Goal: Task Accomplishment & Management: Use online tool/utility

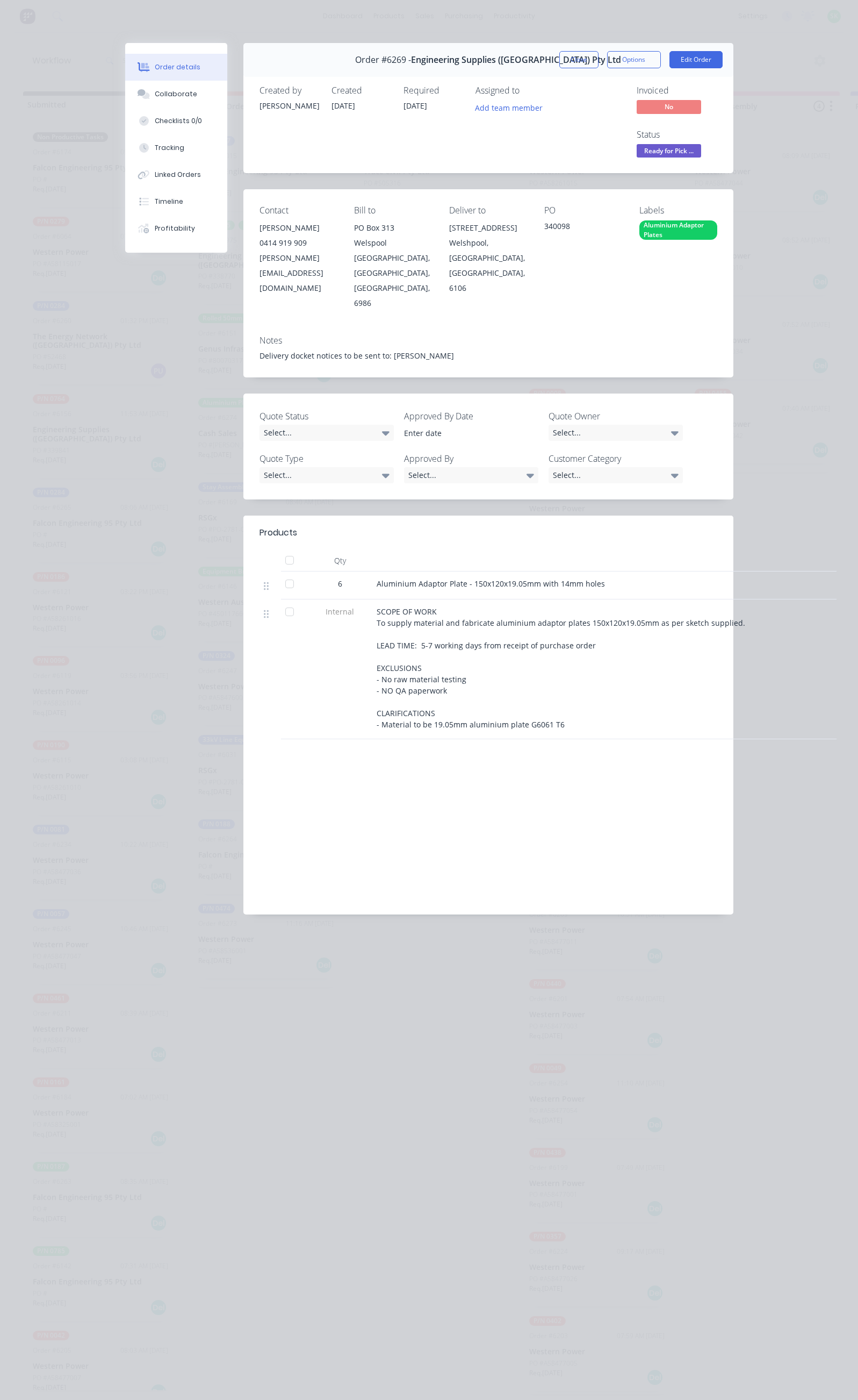
scroll to position [0, 567]
click at [598, 57] on button "Close" at bounding box center [579, 60] width 39 height 17
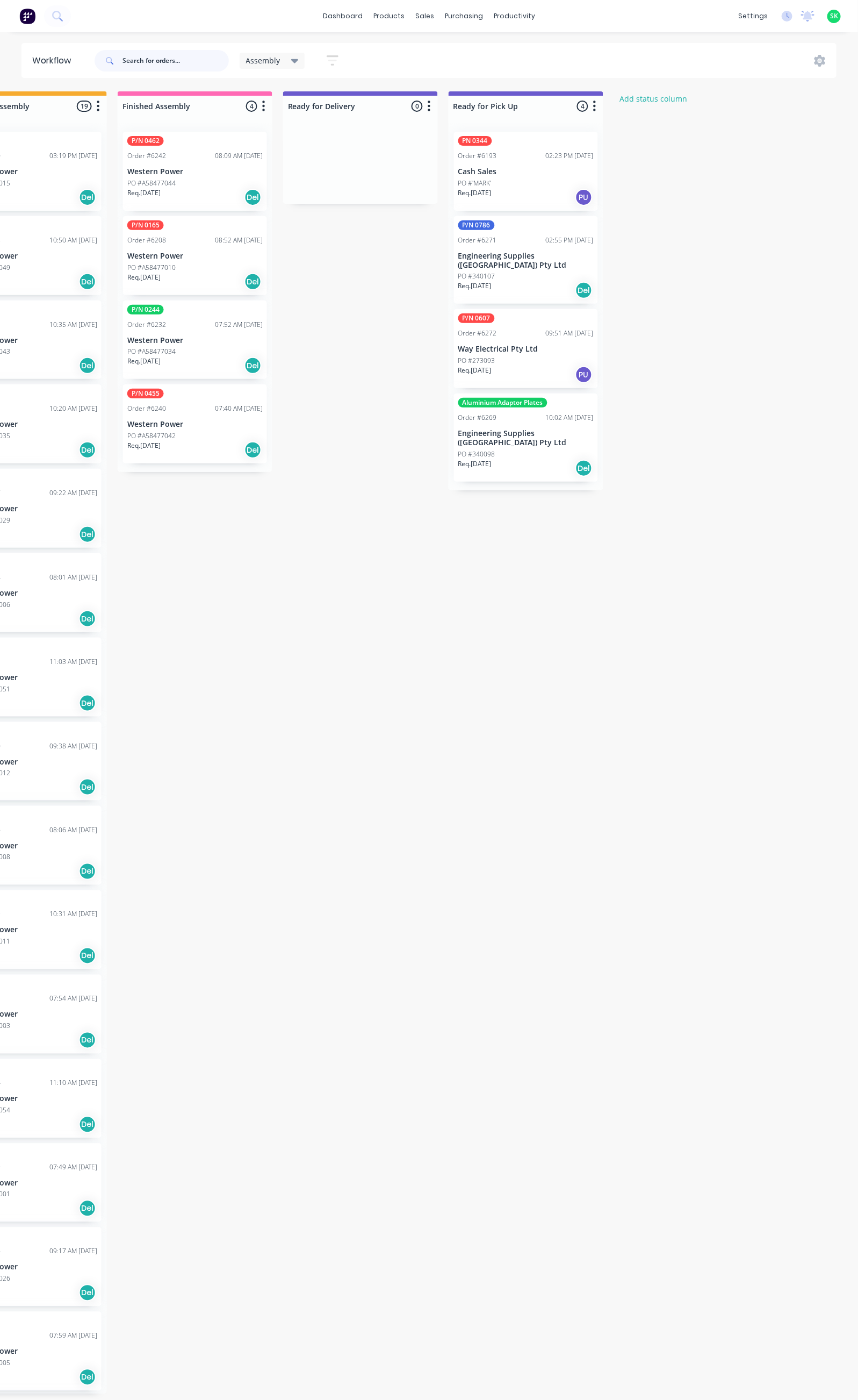
click at [145, 66] on input "text" at bounding box center [176, 61] width 106 height 22
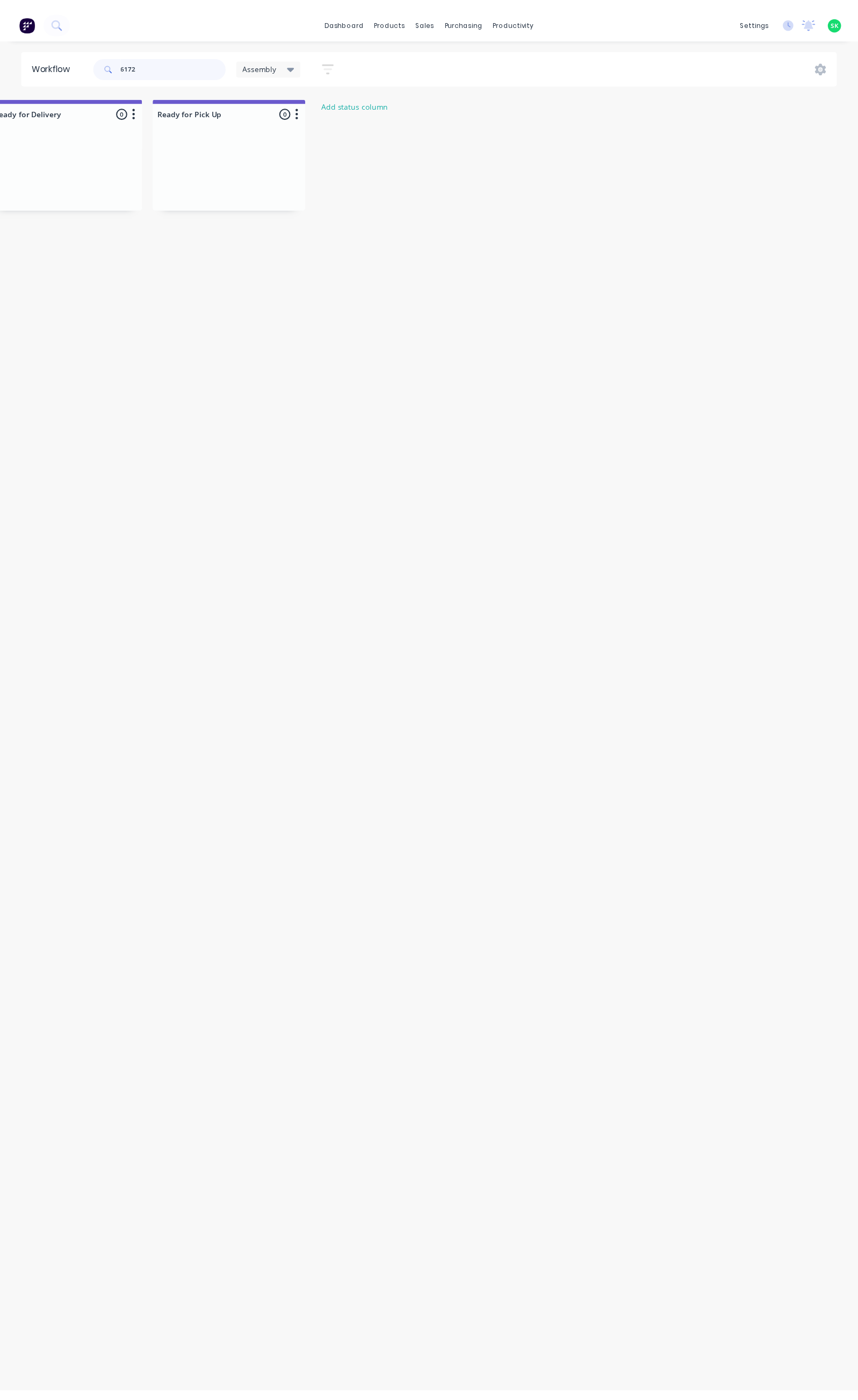
scroll to position [0, 0]
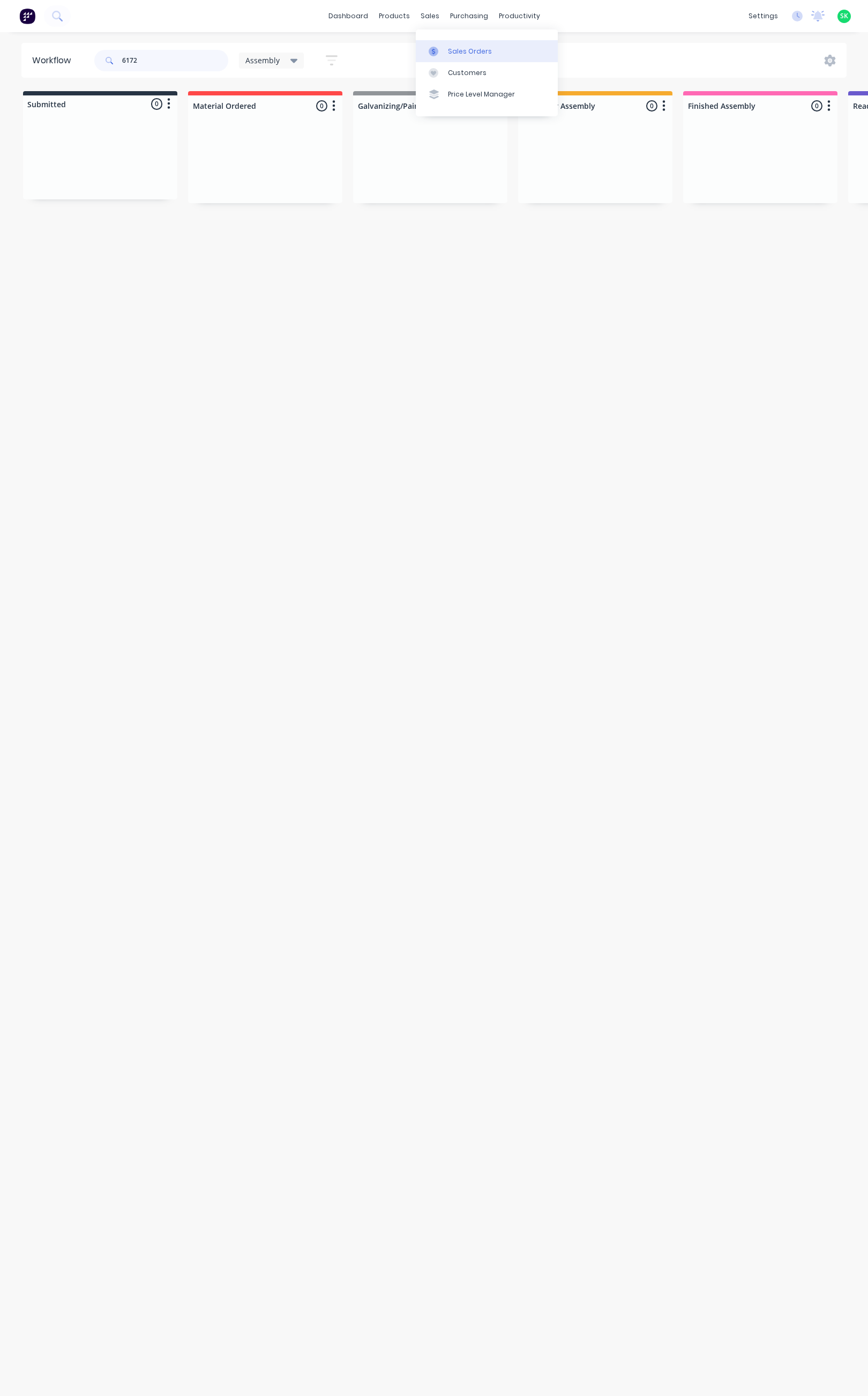
type input "6172"
click at [444, 52] on div at bounding box center [437, 51] width 16 height 10
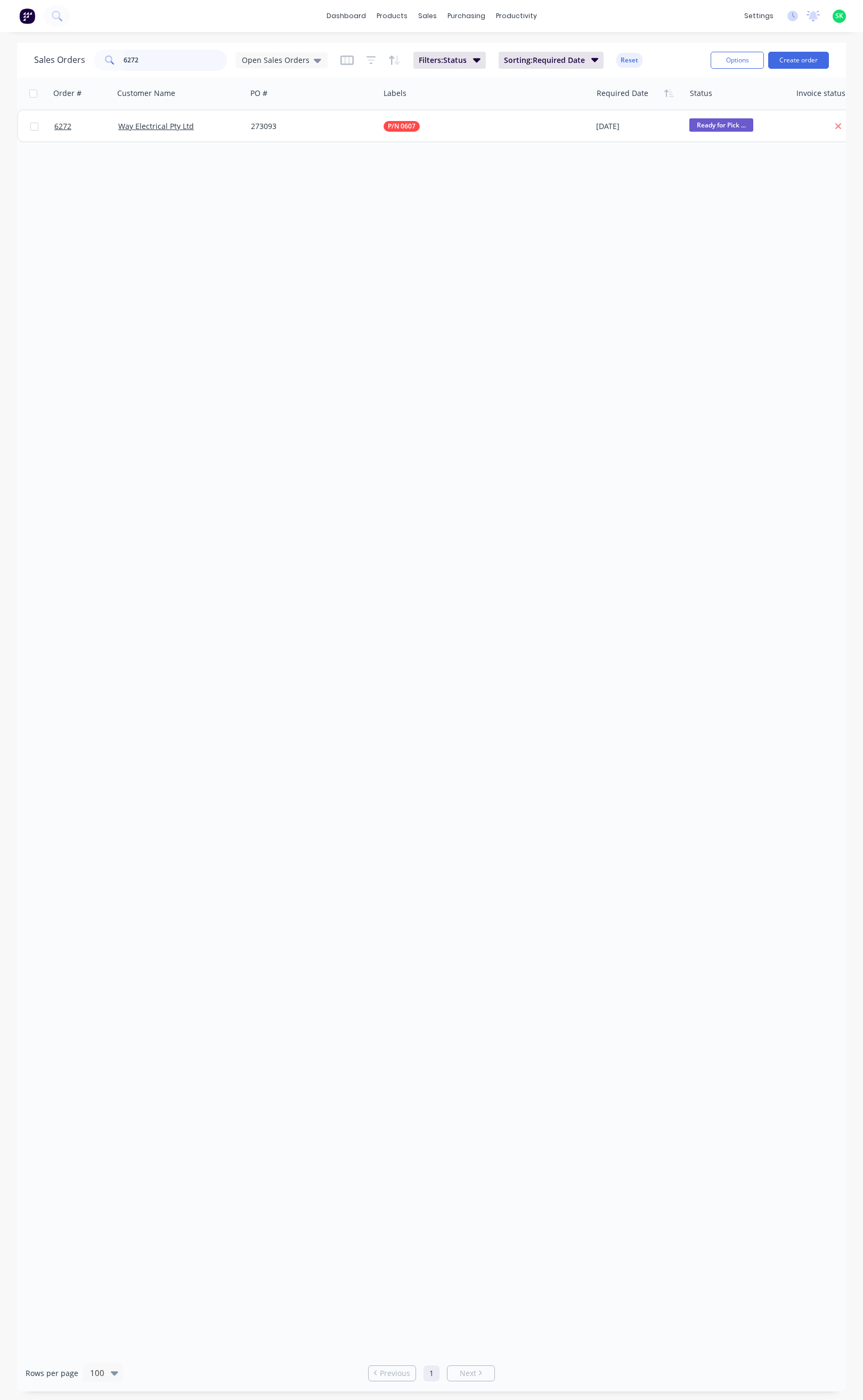
click at [146, 60] on input "6272" at bounding box center [176, 60] width 104 height 22
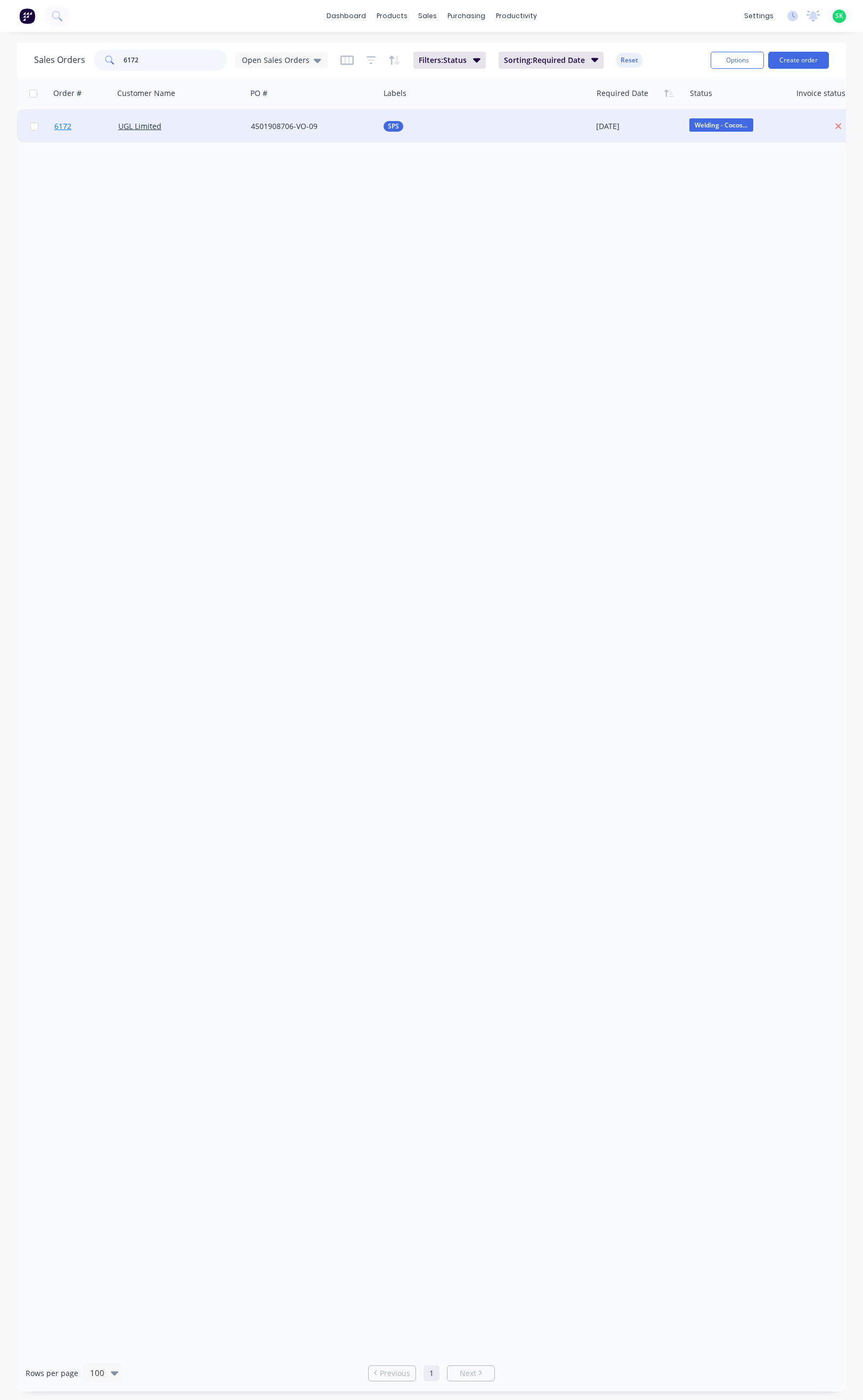
type input "6172"
click at [64, 128] on span "6172" at bounding box center [63, 126] width 17 height 11
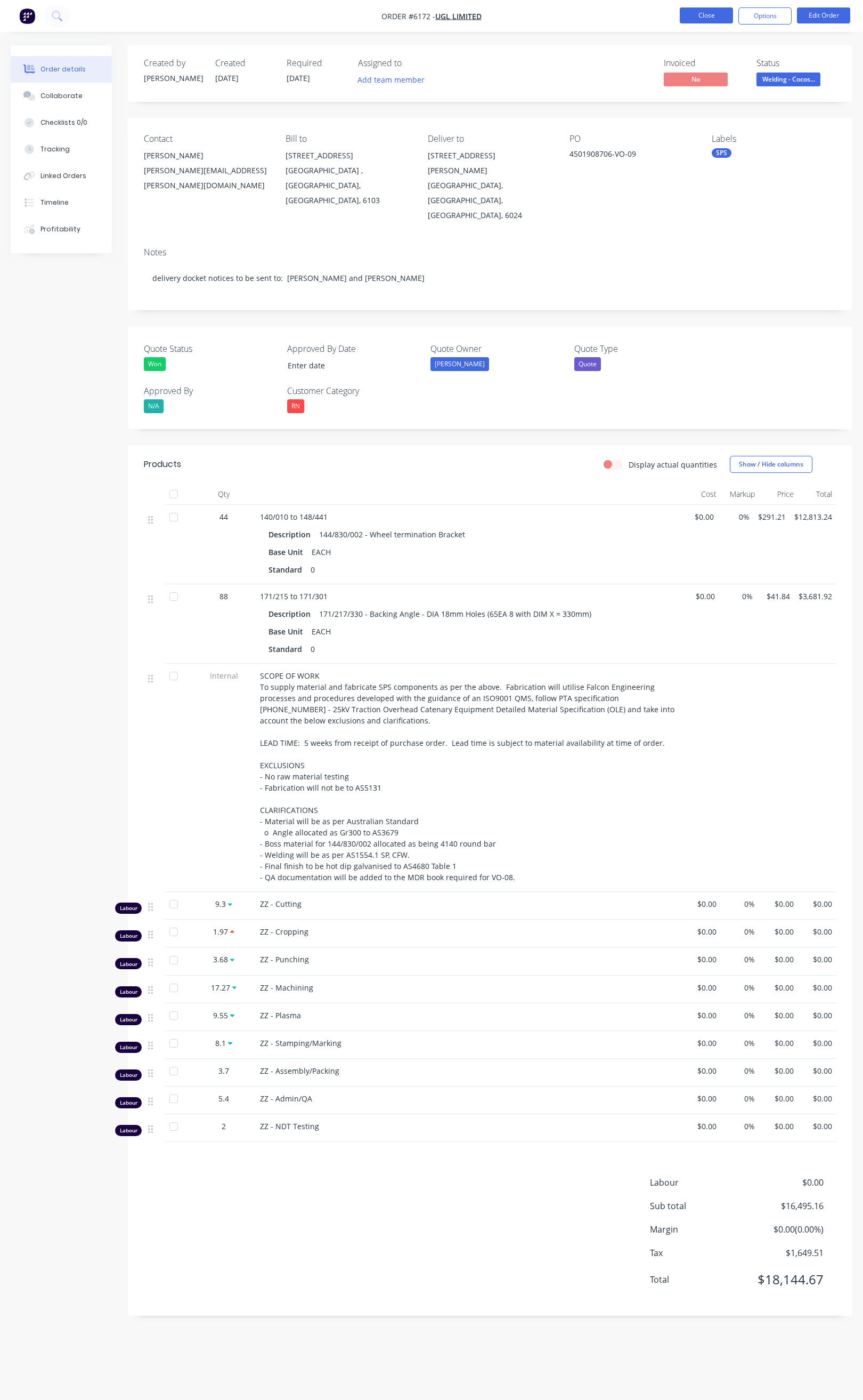
click at [702, 19] on button "Close" at bounding box center [707, 15] width 53 height 16
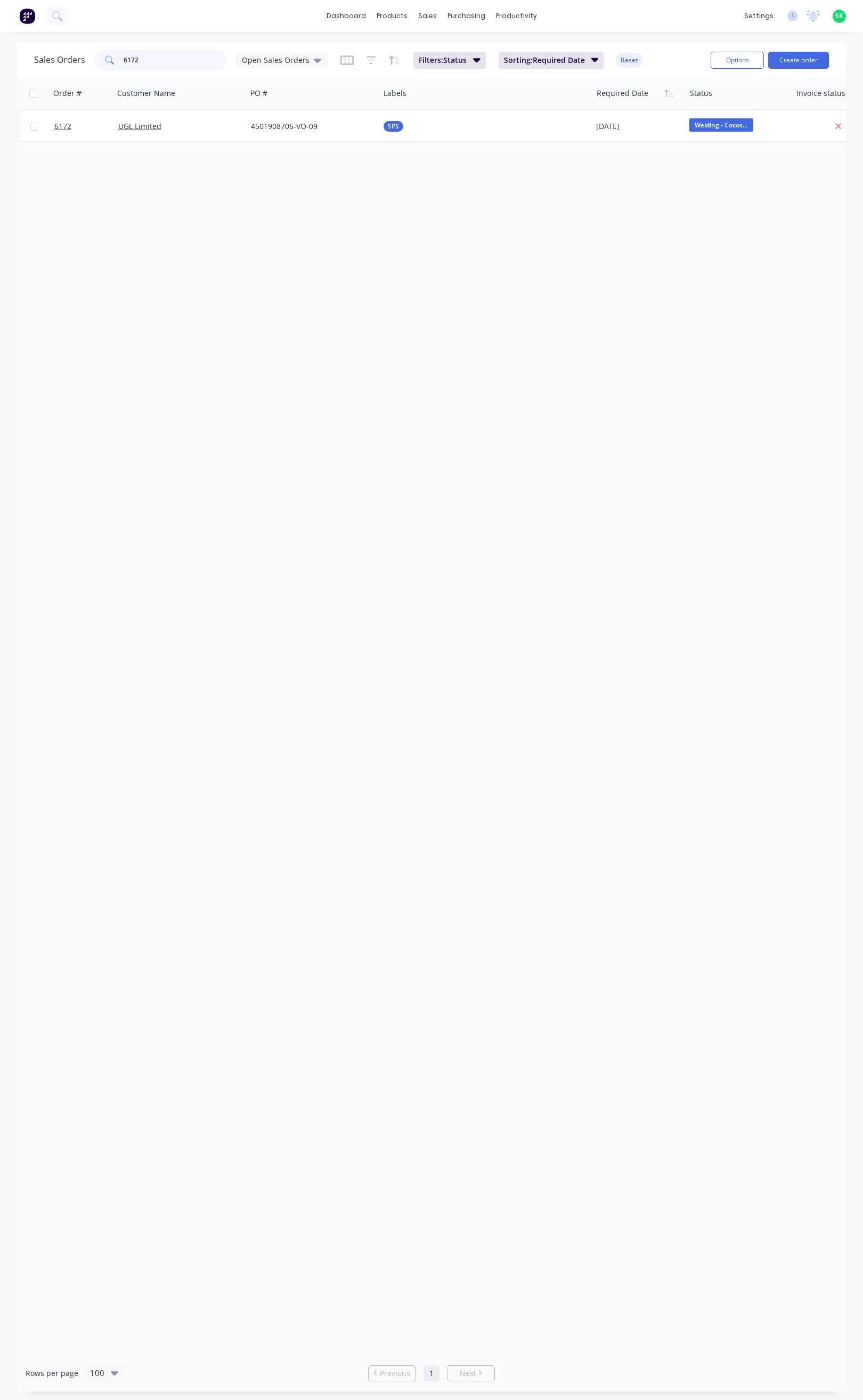
drag, startPoint x: 116, startPoint y: 61, endPoint x: 107, endPoint y: 71, distance: 13.5
click at [115, 61] on div "6172" at bounding box center [161, 60] width 133 height 22
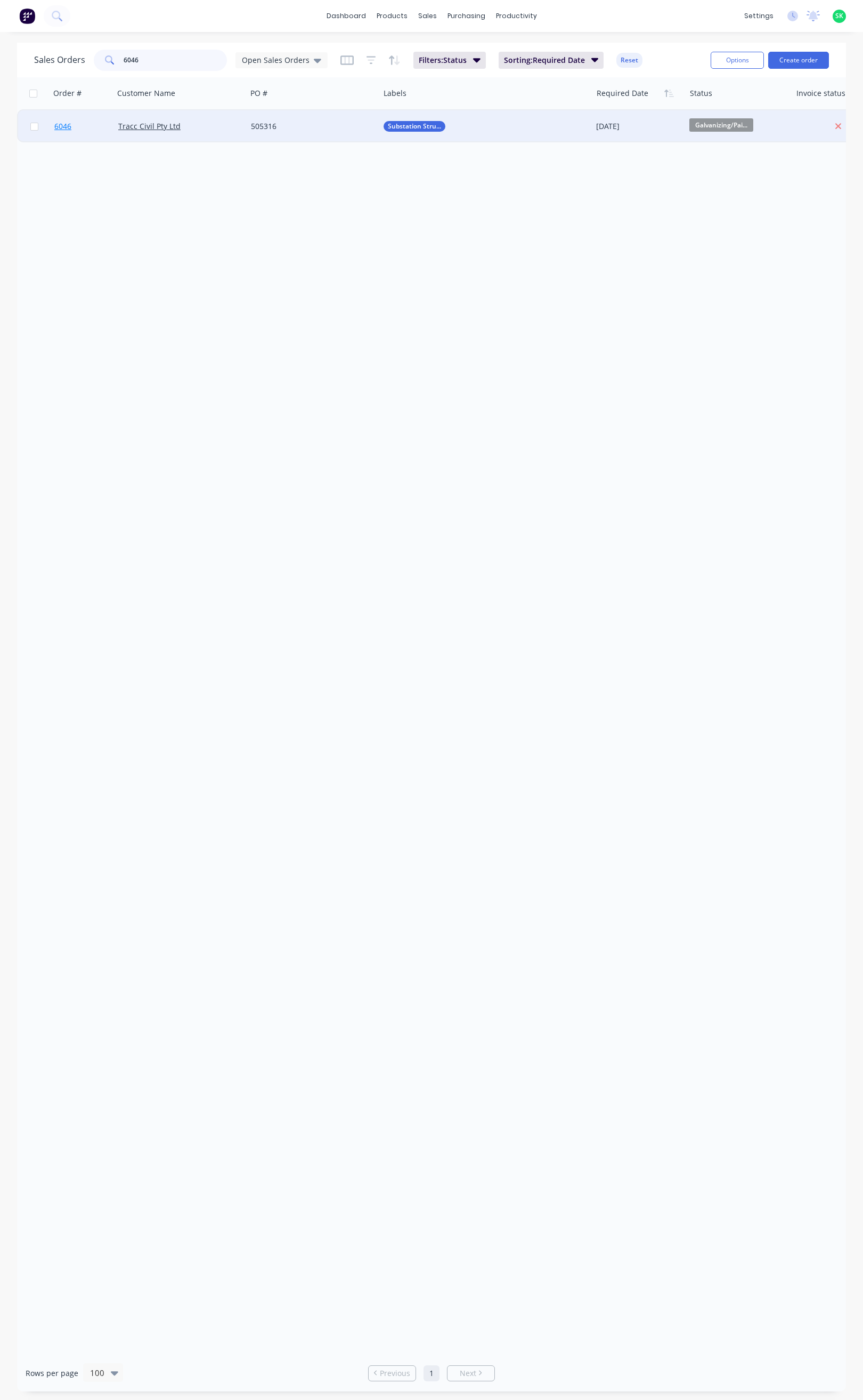
type input "6046"
click at [71, 125] on span "6046" at bounding box center [63, 126] width 17 height 11
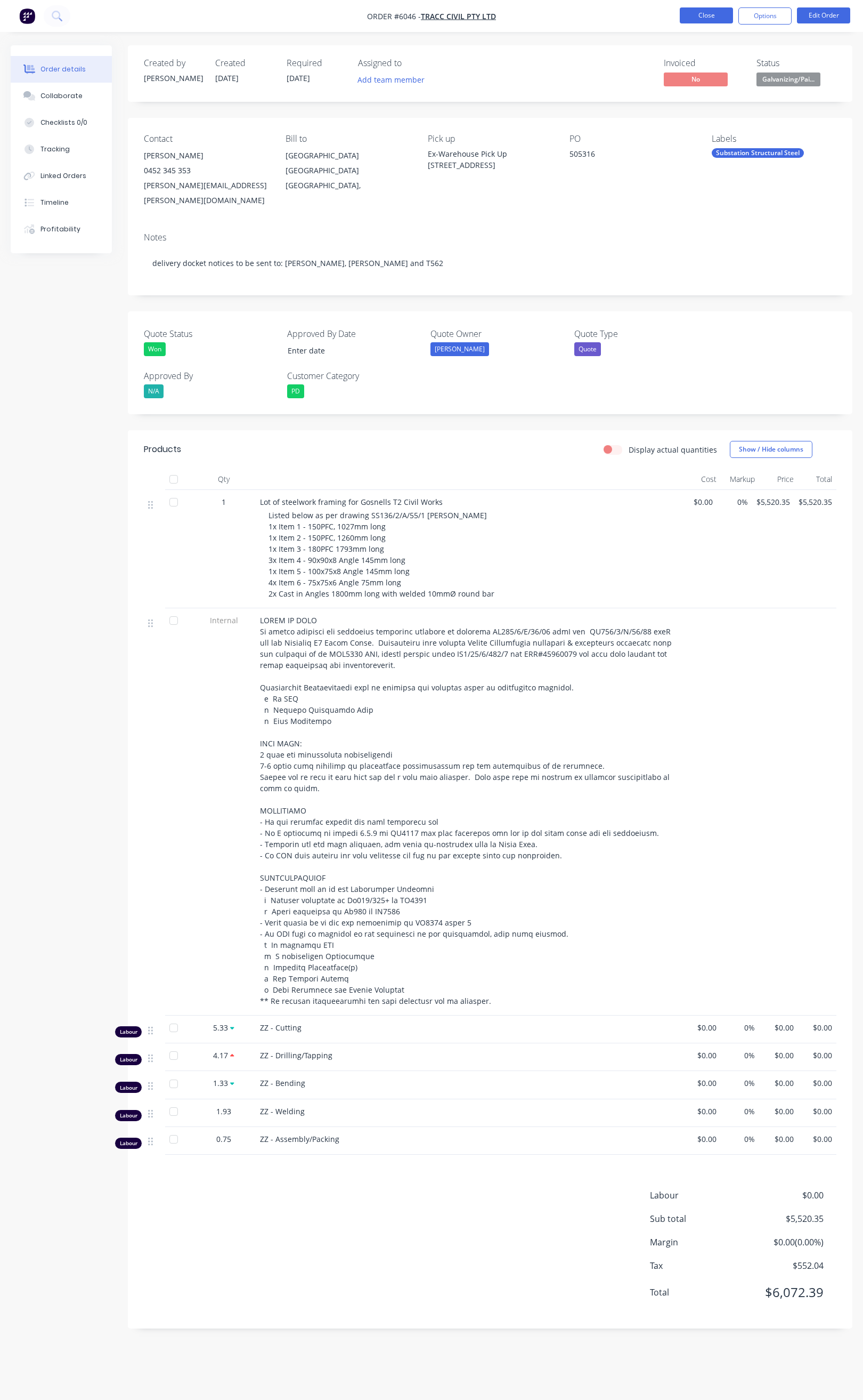
click at [694, 13] on button "Close" at bounding box center [707, 15] width 53 height 16
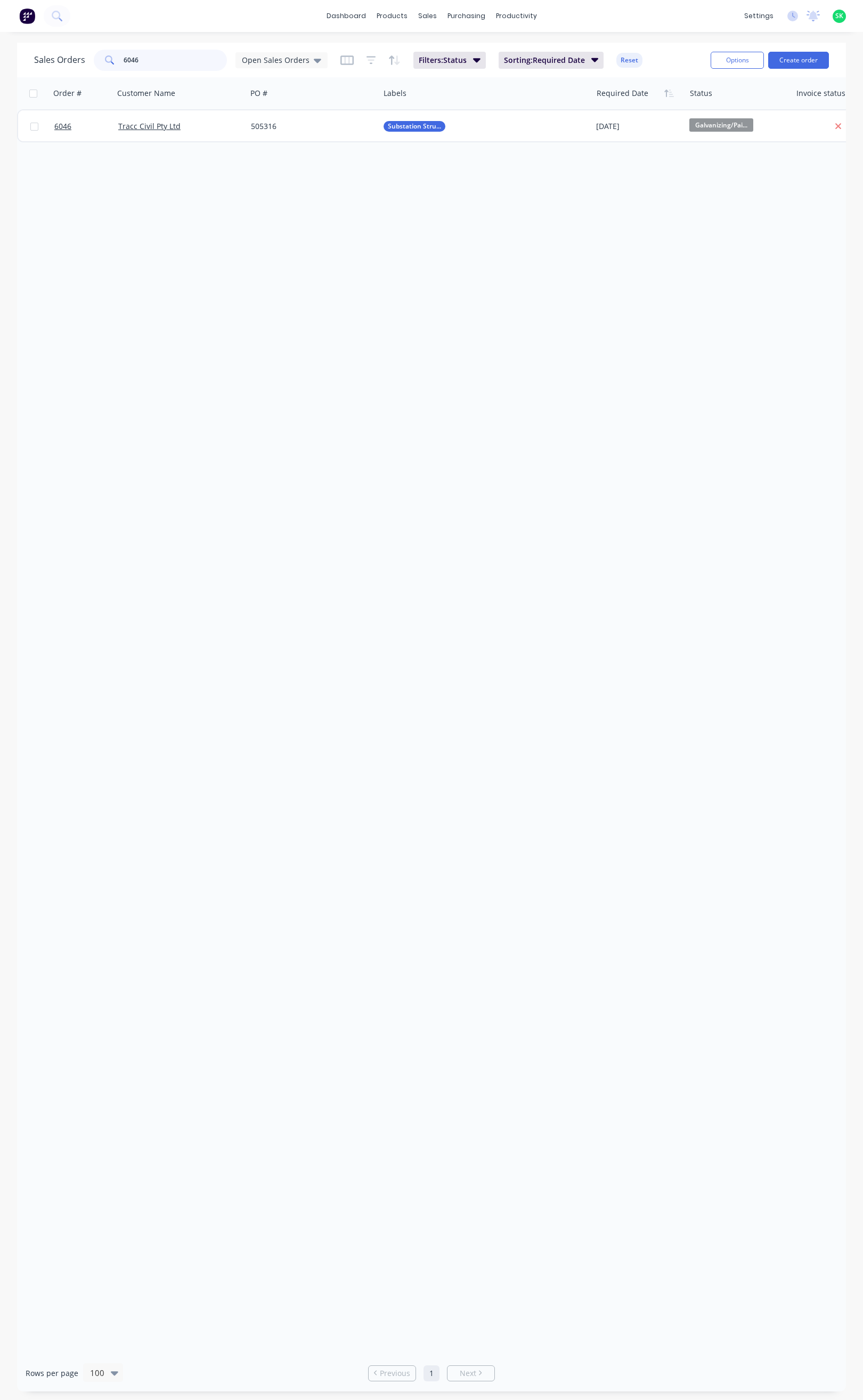
drag, startPoint x: 151, startPoint y: 60, endPoint x: 107, endPoint y: 64, distance: 44.2
click at [112, 63] on div "6046" at bounding box center [161, 60] width 133 height 22
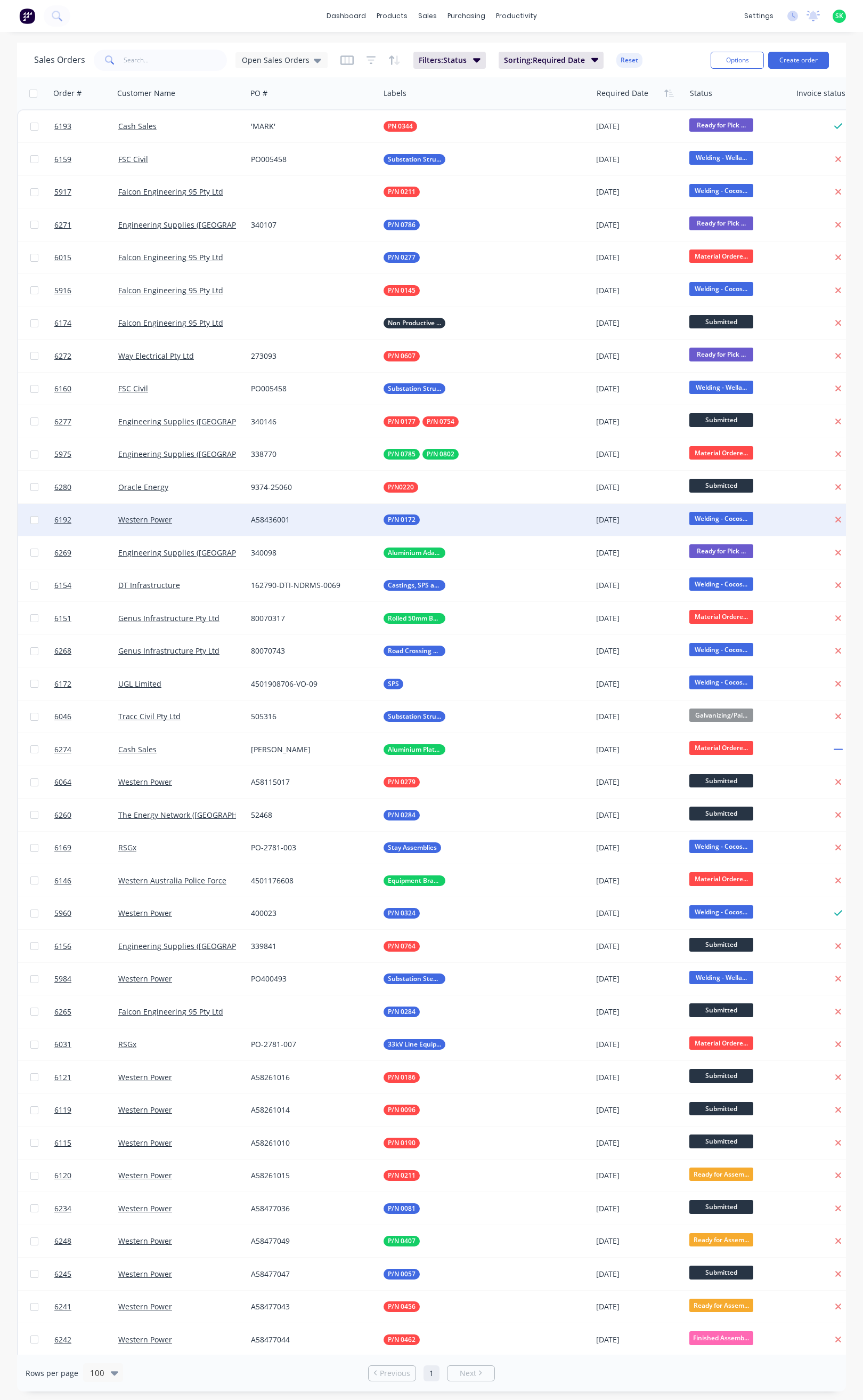
click at [226, 519] on div "Western Power" at bounding box center [177, 519] width 118 height 11
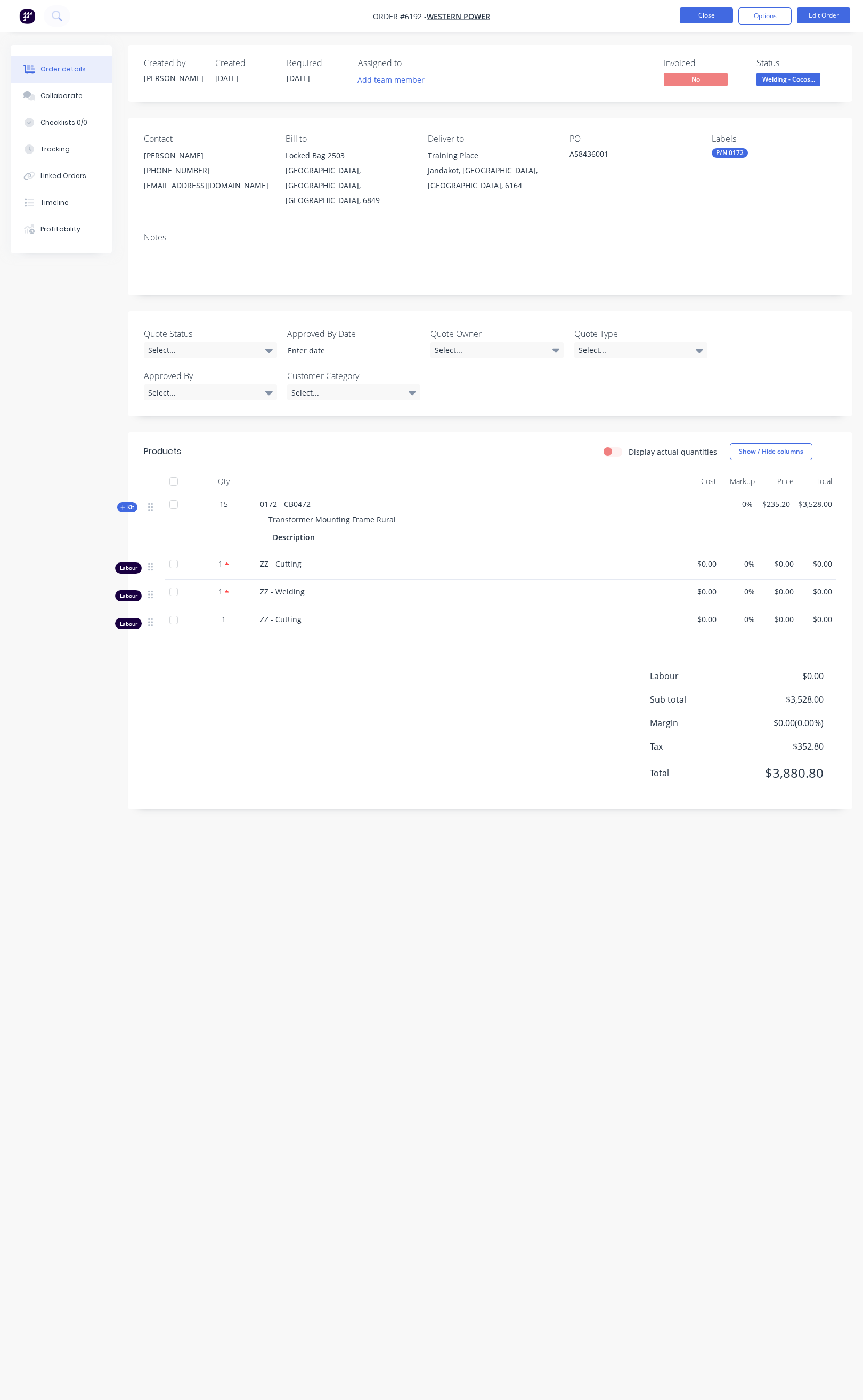
click at [693, 19] on button "Close" at bounding box center [707, 15] width 53 height 16
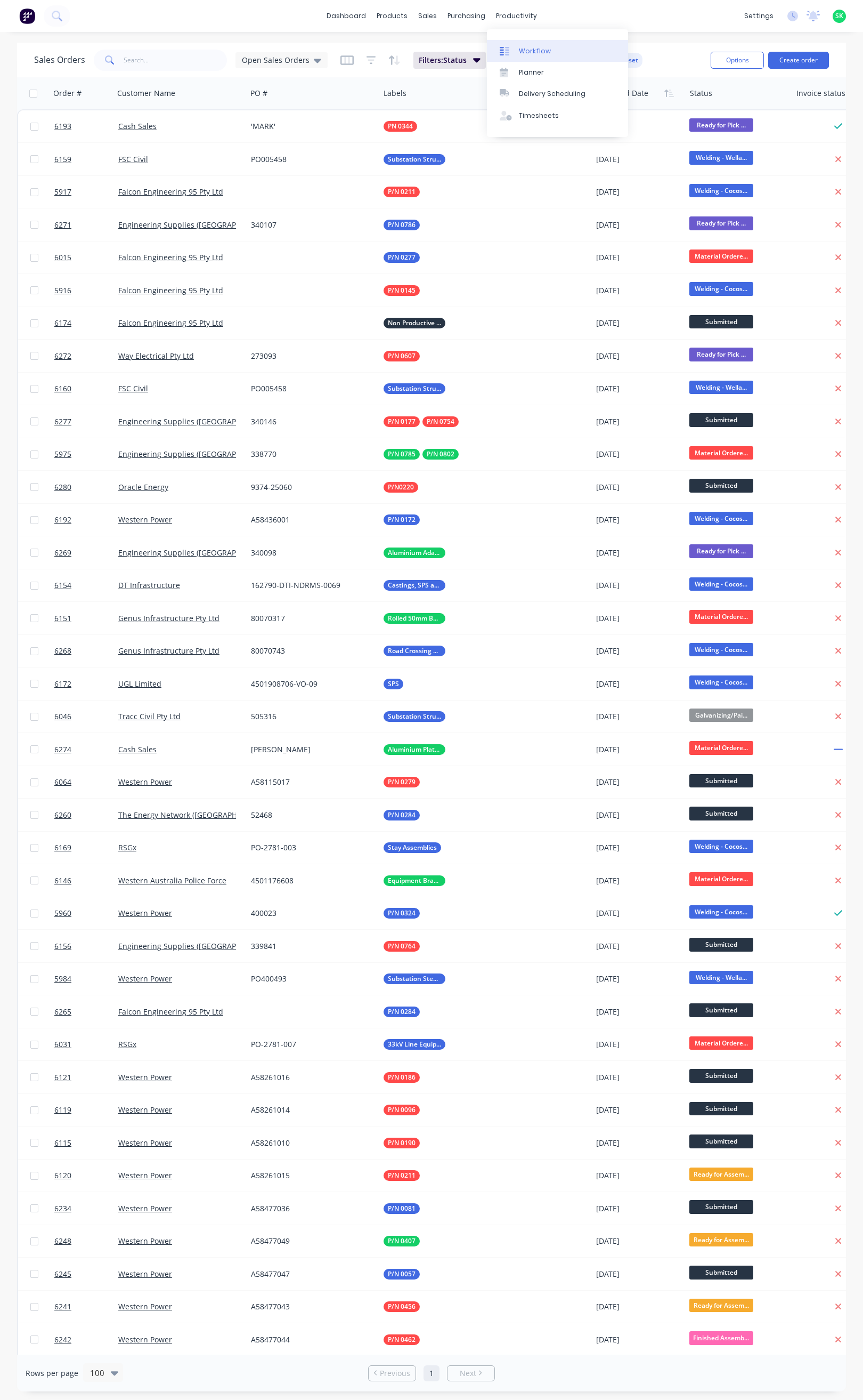
click at [523, 46] on div "Workflow" at bounding box center [535, 51] width 32 height 10
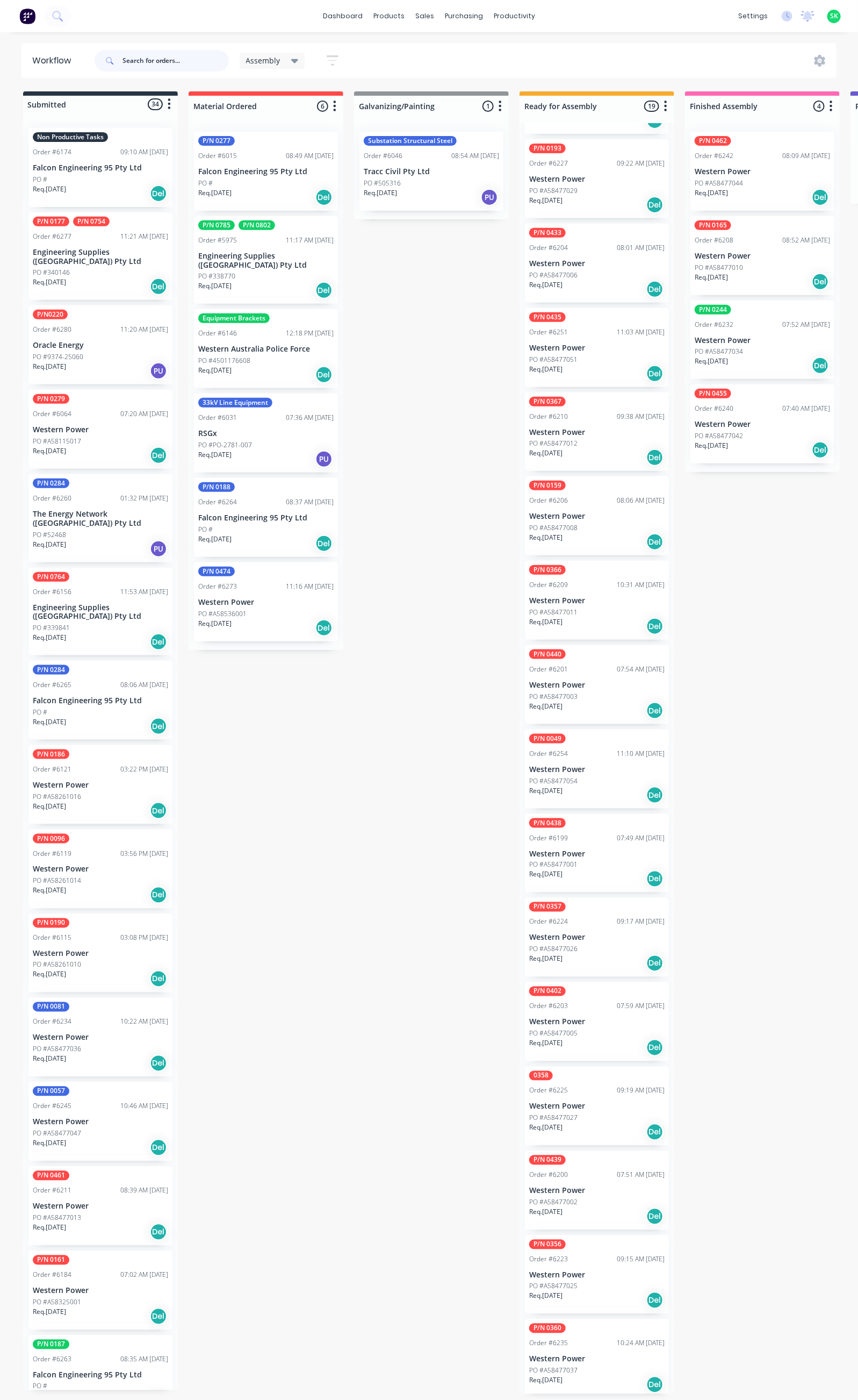
click at [142, 65] on input "text" at bounding box center [176, 61] width 106 height 22
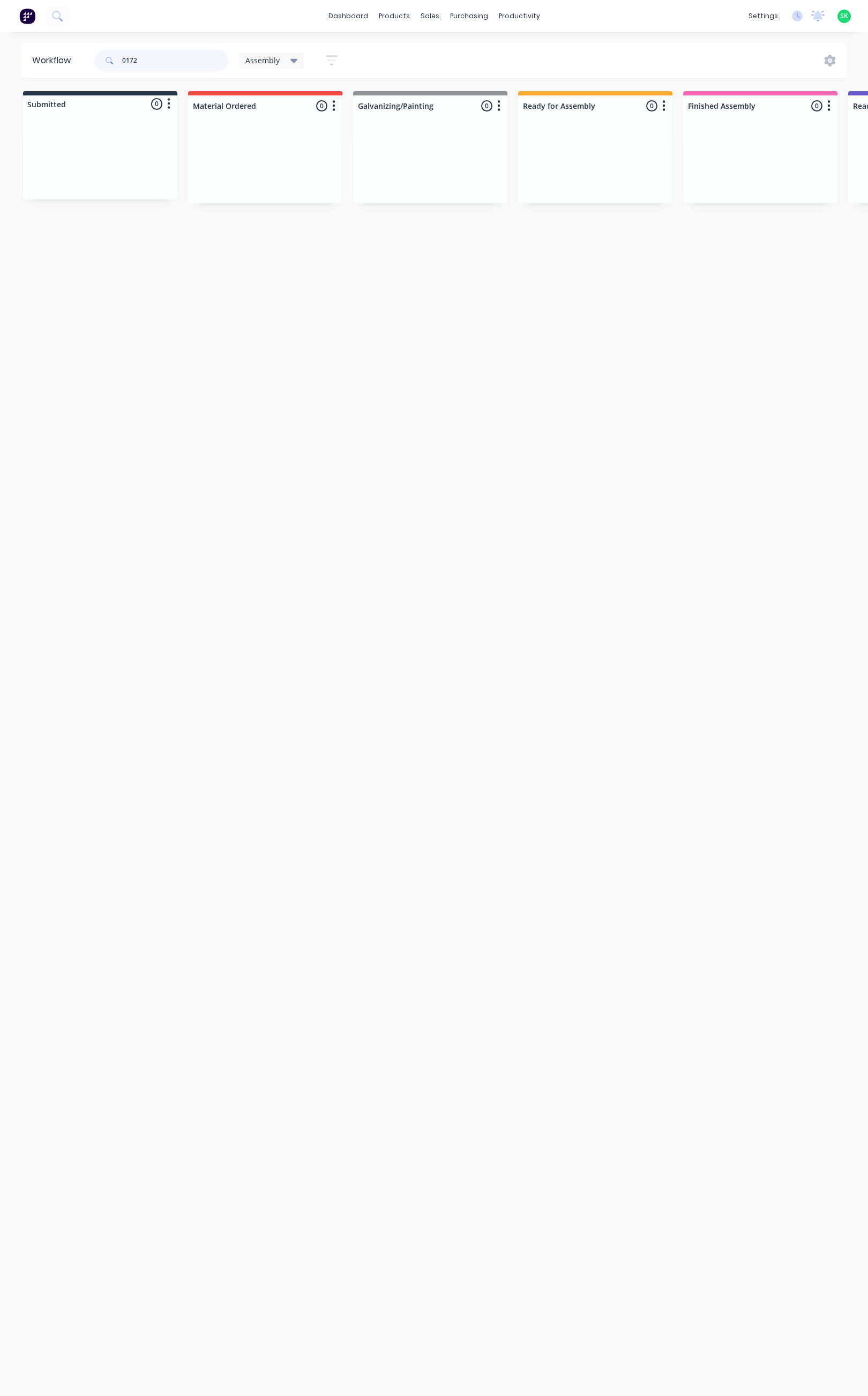
type input "0172"
click at [293, 57] on icon at bounding box center [294, 61] width 8 height 12
click at [332, 61] on icon "button" at bounding box center [332, 60] width 12 height 13
click at [322, 224] on icon "button" at bounding box center [322, 224] width 8 height 4
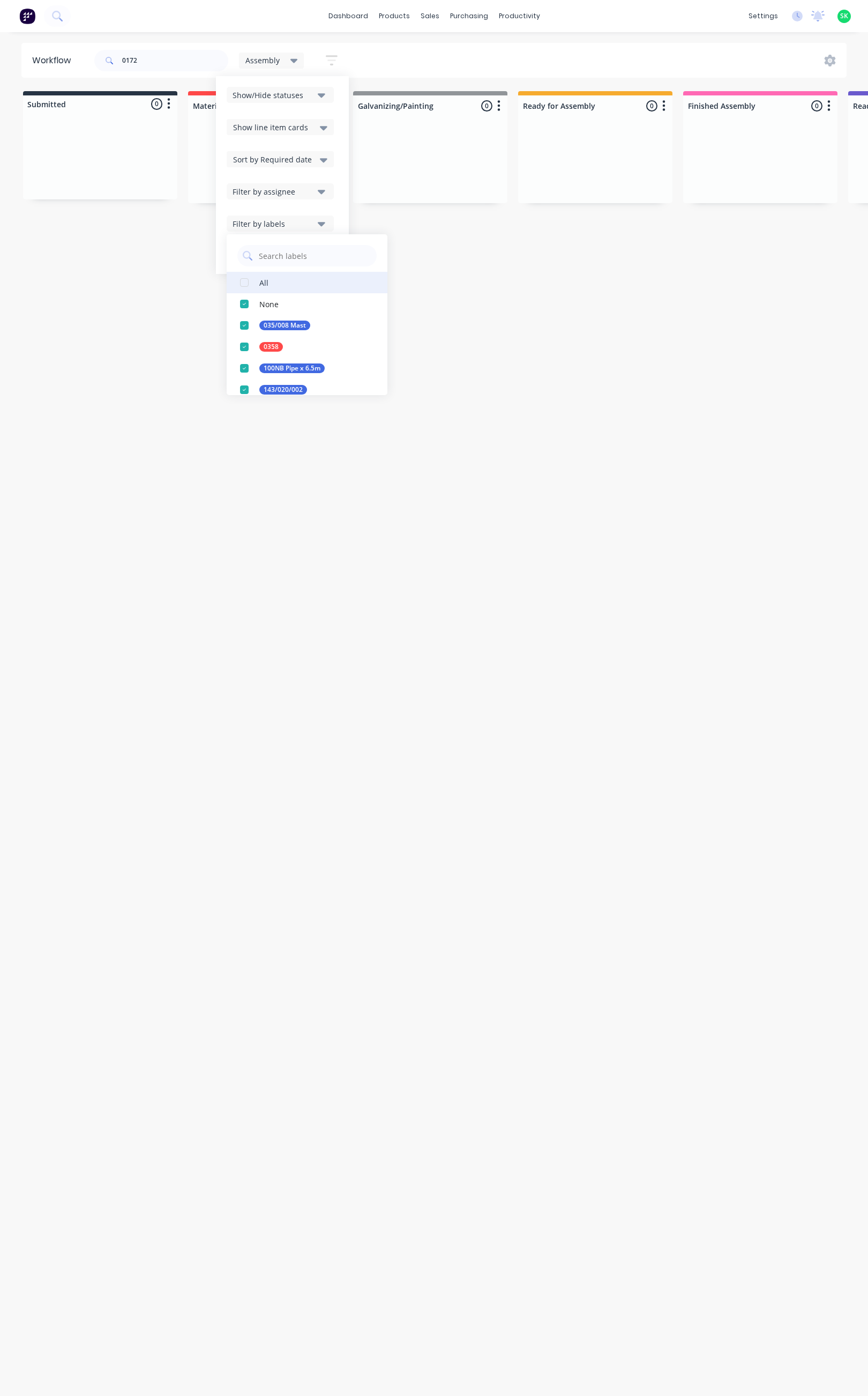
click at [277, 284] on button "All" at bounding box center [307, 283] width 161 height 22
click at [486, 388] on div "Workflow 0172 Assembly Save new view None edit Assembly (Default) edit Fabricat…" at bounding box center [434, 708] width 868 height 1331
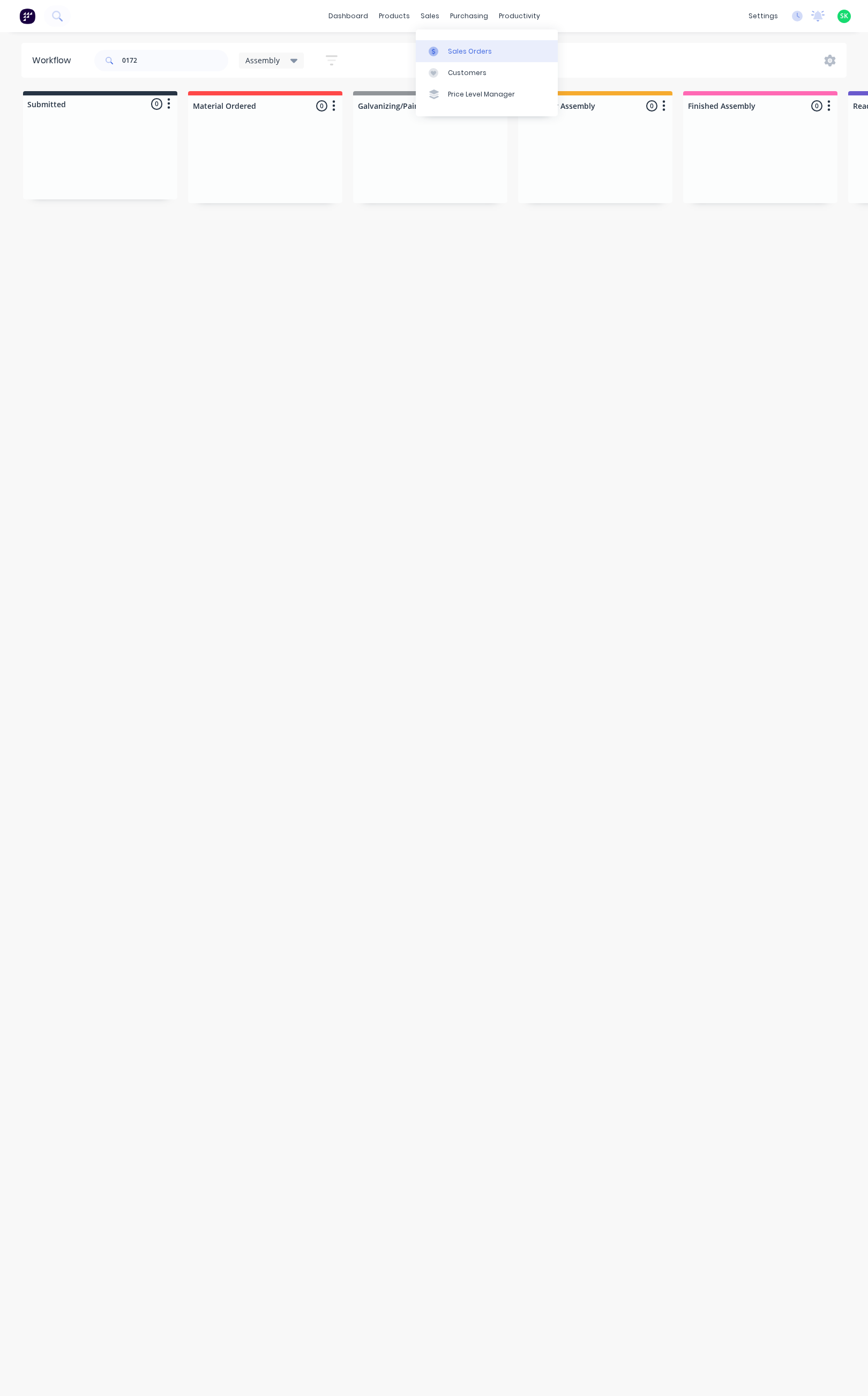
click at [437, 44] on link "Sales Orders" at bounding box center [487, 51] width 142 height 22
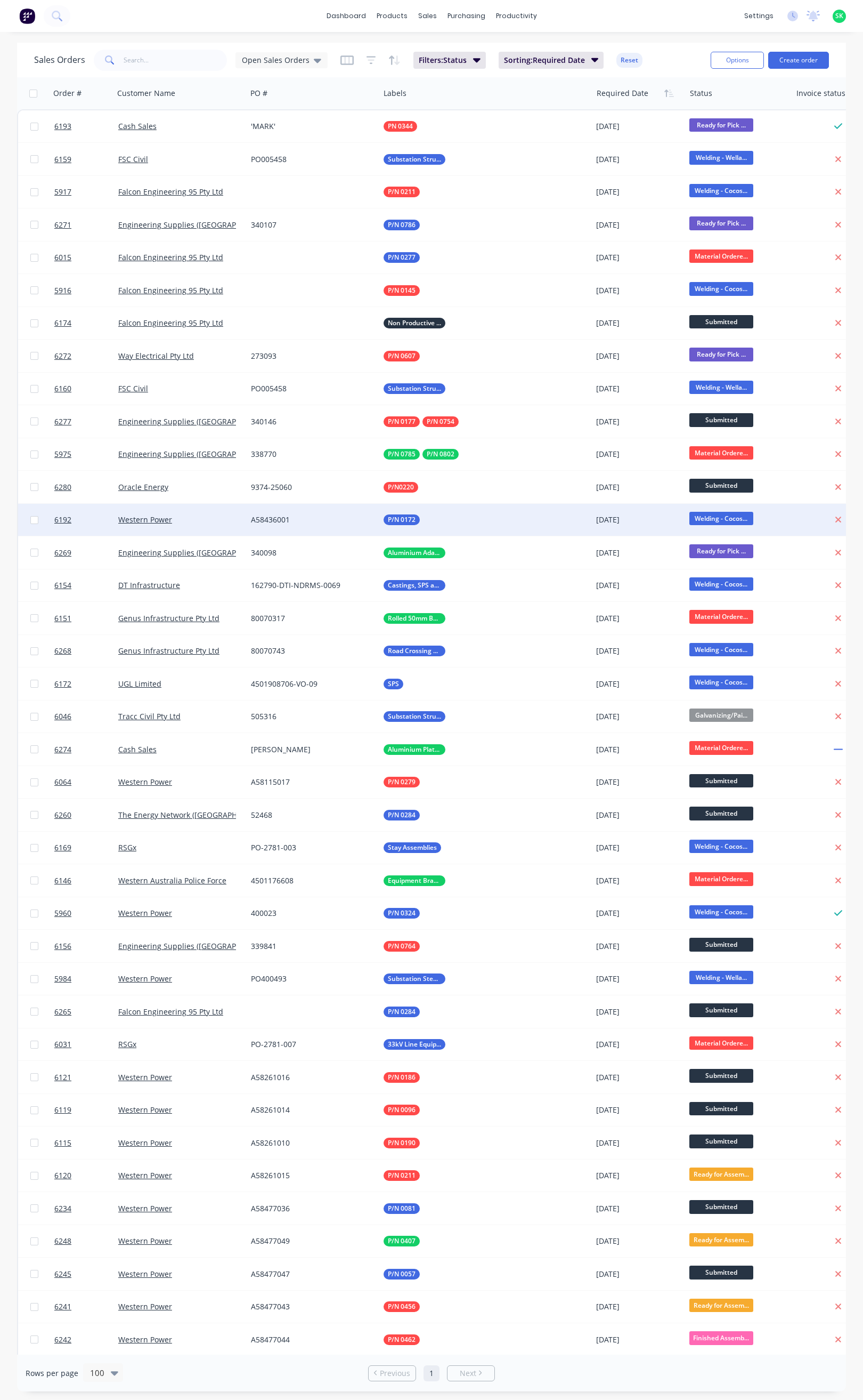
click at [452, 519] on div "P/N 0172" at bounding box center [480, 519] width 194 height 11
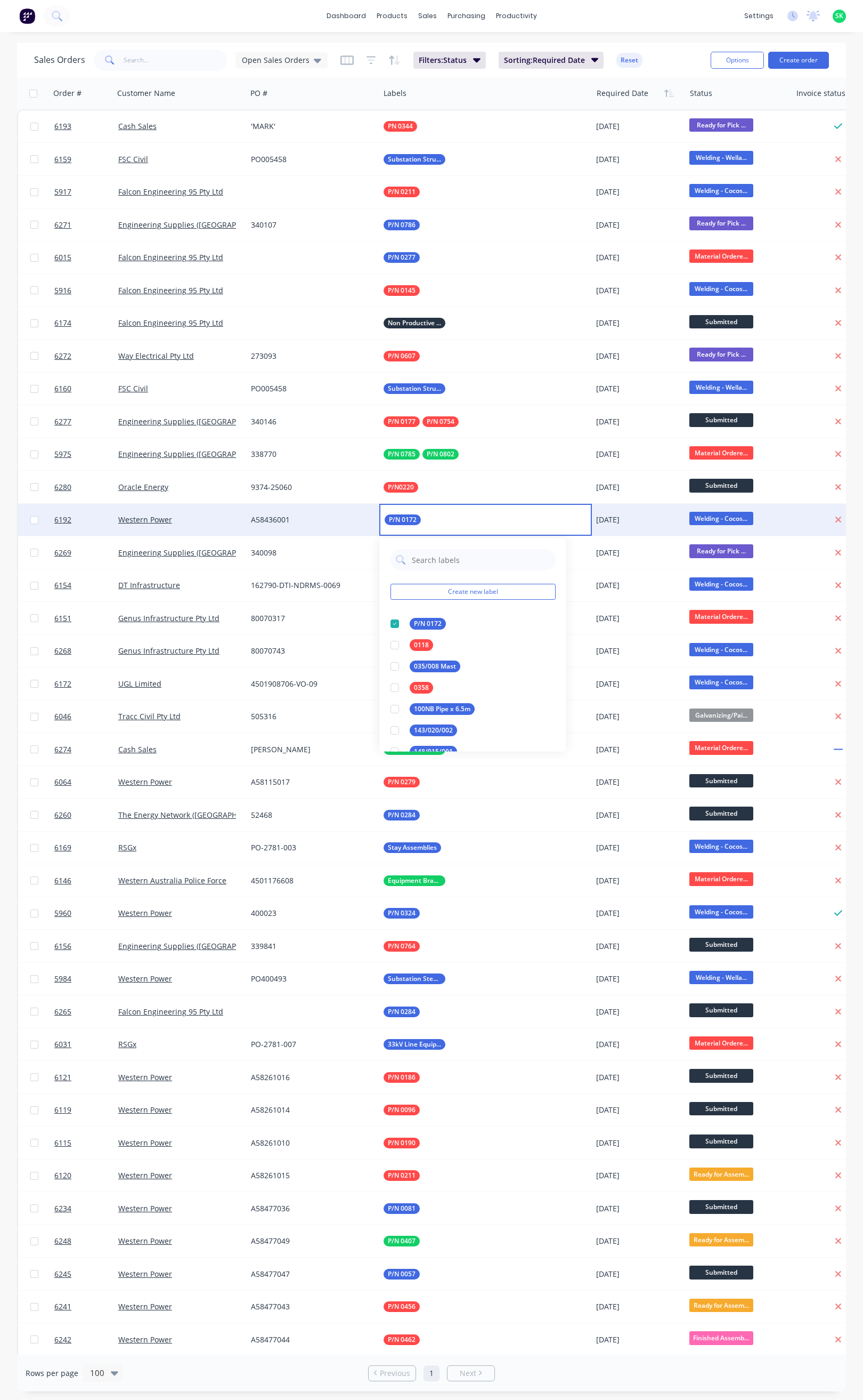
click at [175, 510] on div "Western Power" at bounding box center [180, 519] width 133 height 32
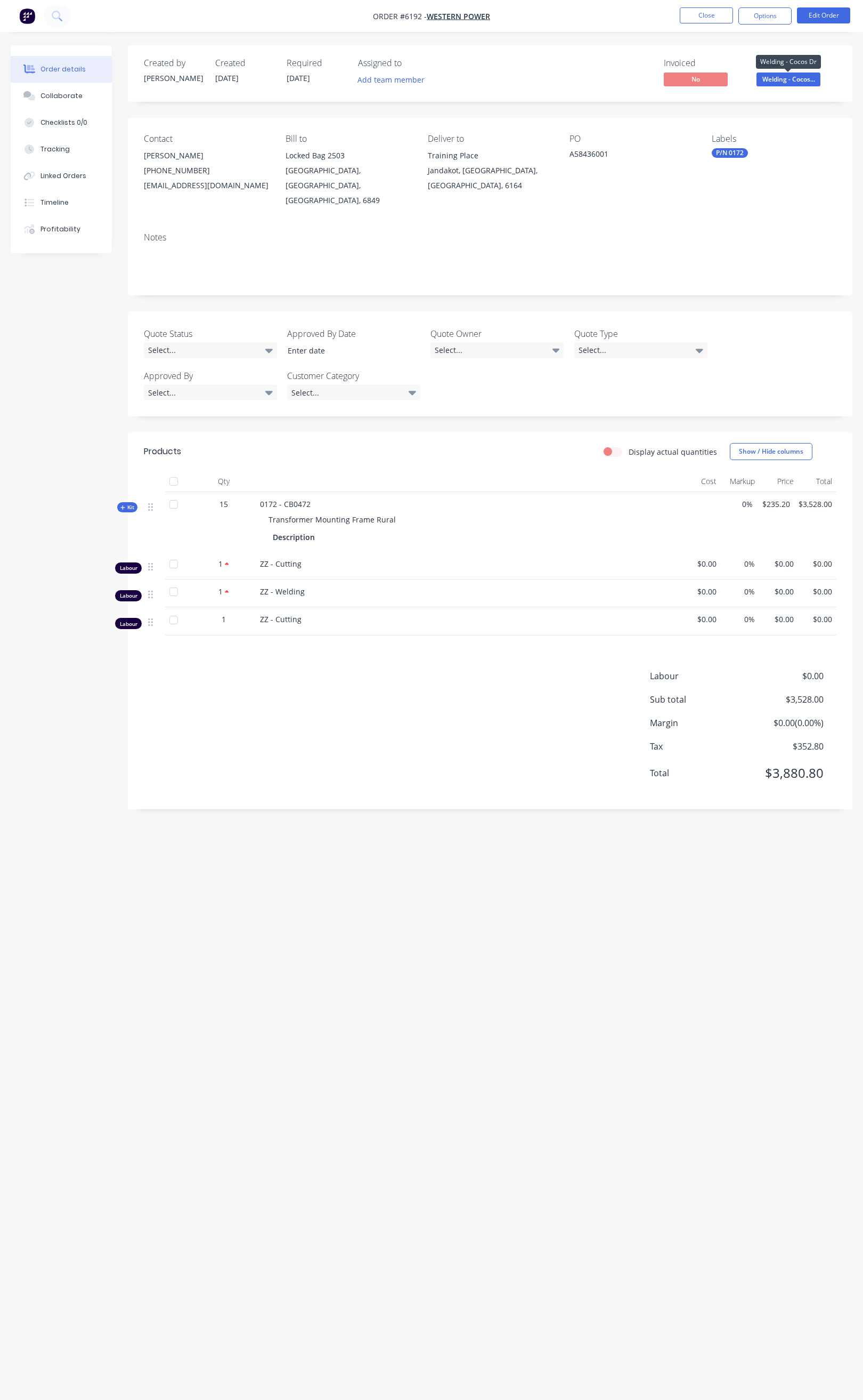
click at [782, 79] on span "Welding - Cocos..." at bounding box center [789, 79] width 64 height 13
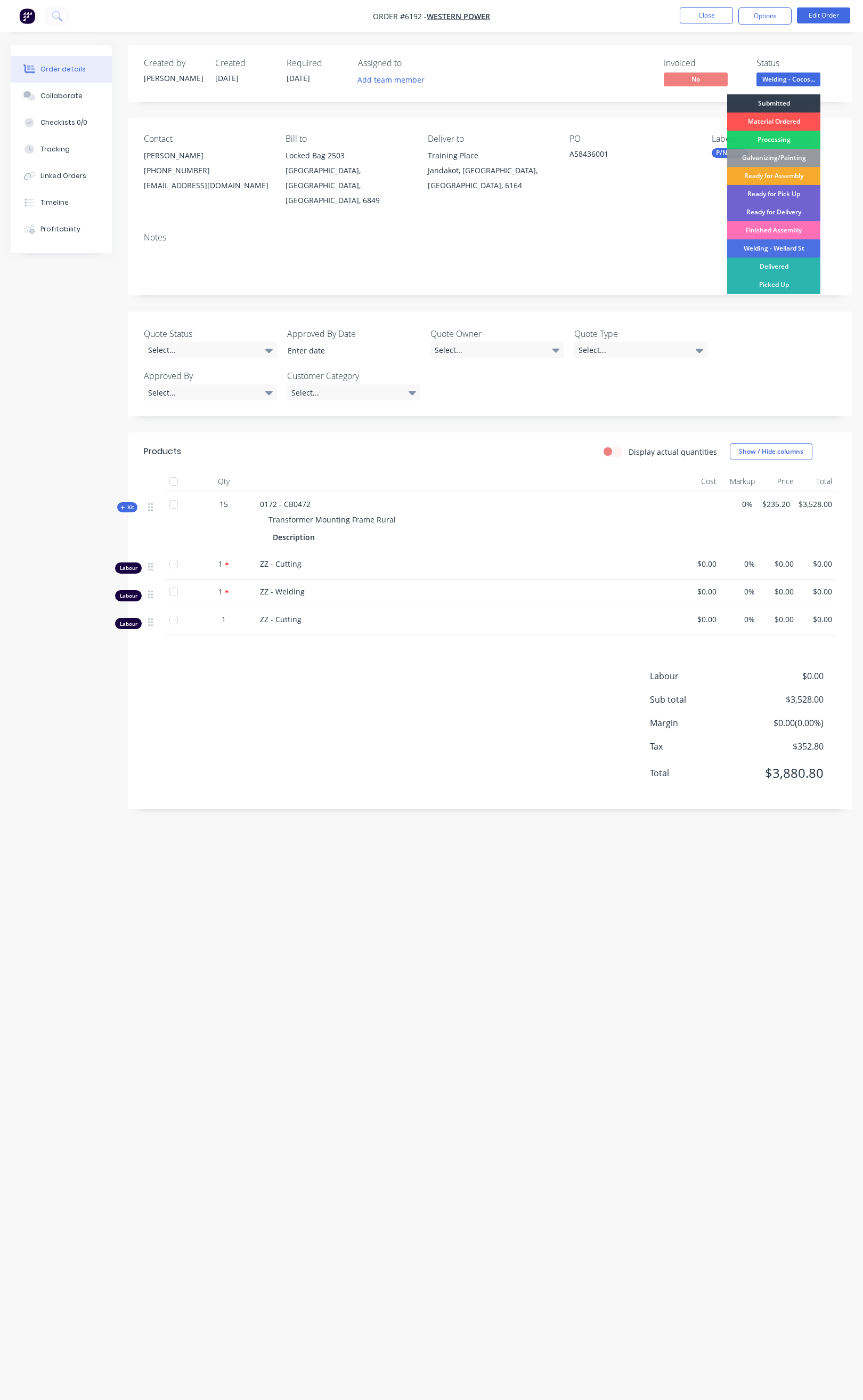
click at [777, 174] on div "Ready for Assembly" at bounding box center [774, 175] width 93 height 18
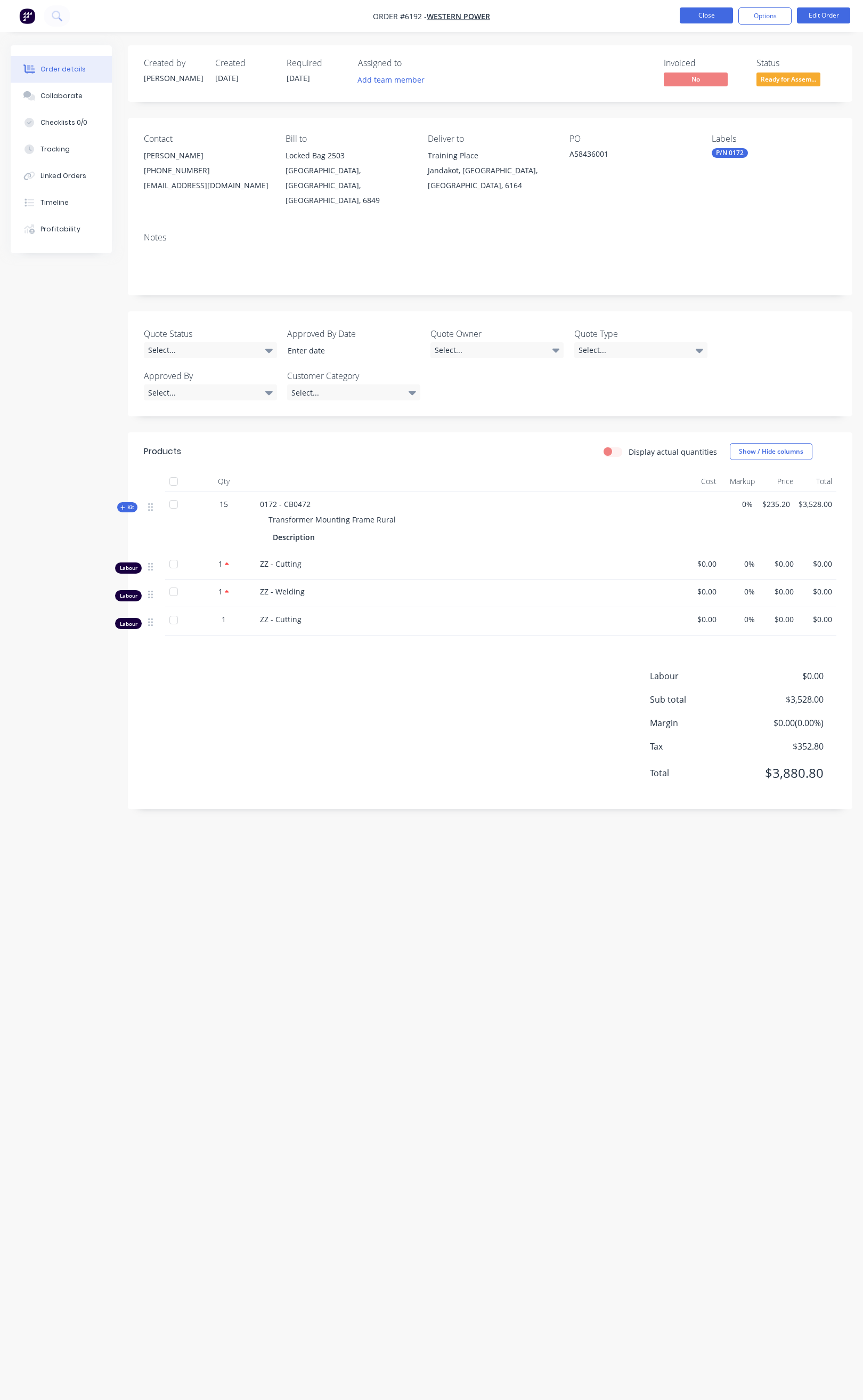
click at [710, 18] on button "Close" at bounding box center [707, 15] width 53 height 16
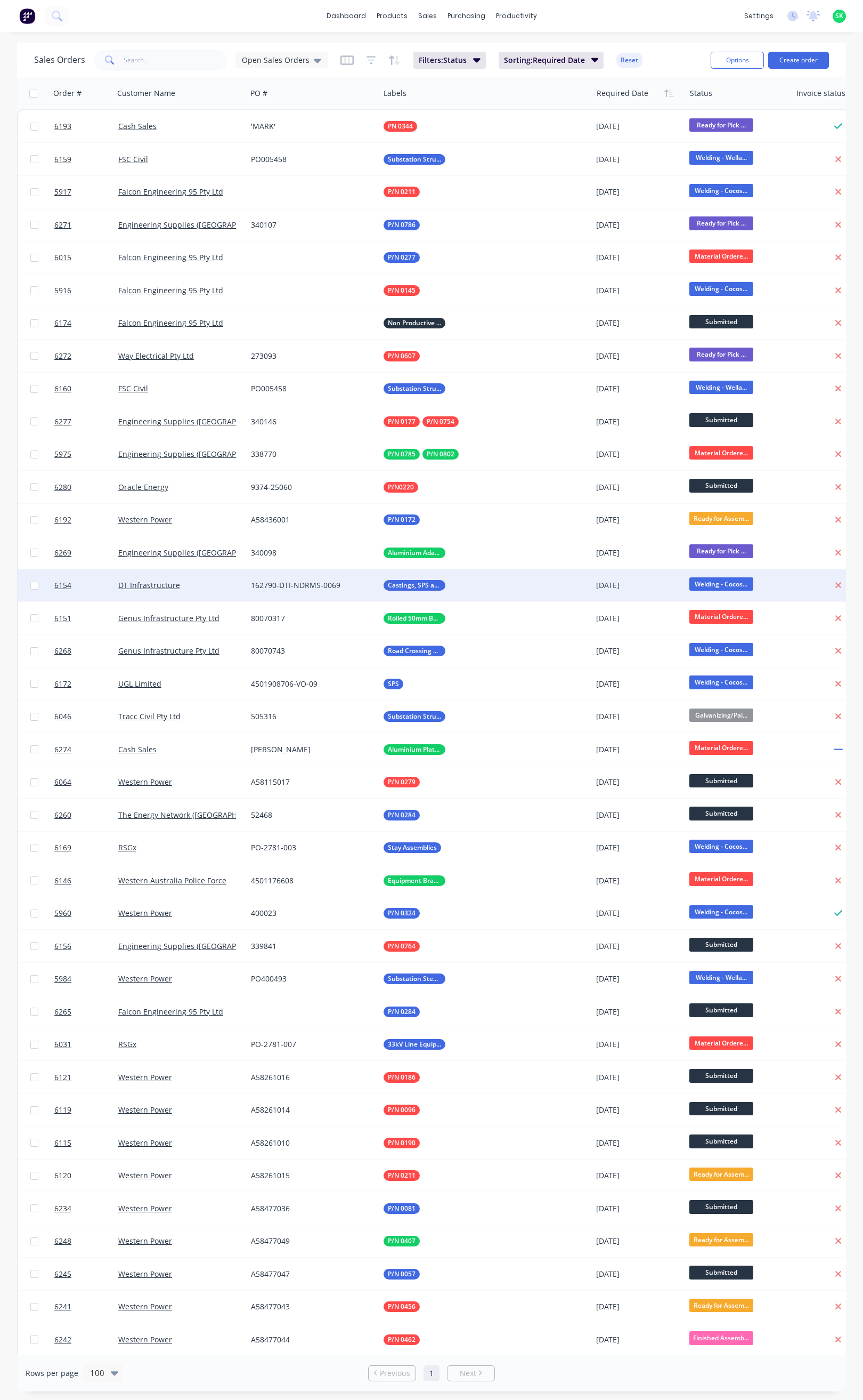
click at [224, 579] on div "DT Infrastructure" at bounding box center [180, 586] width 133 height 32
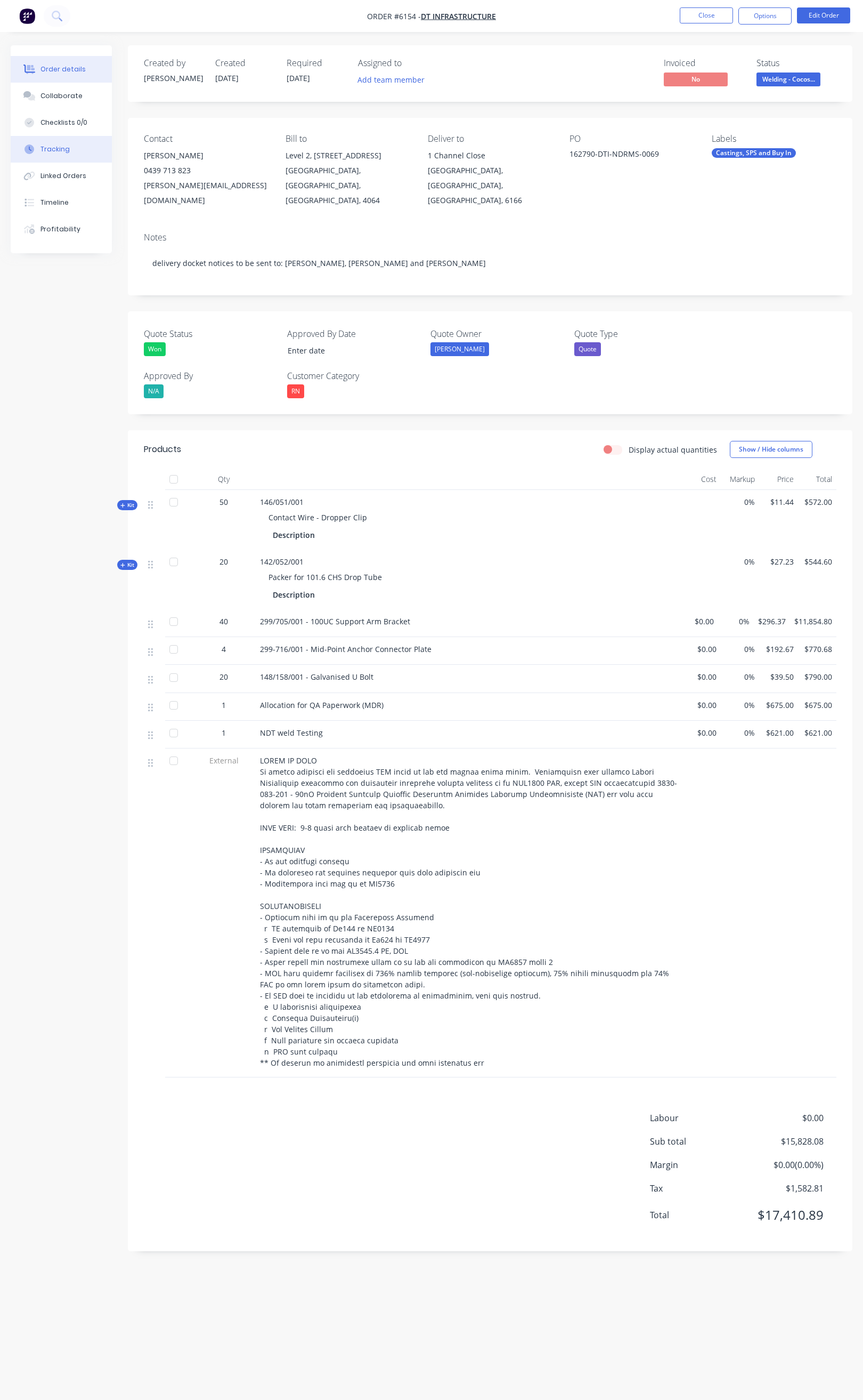
click at [67, 144] on div "Tracking" at bounding box center [55, 149] width 29 height 10
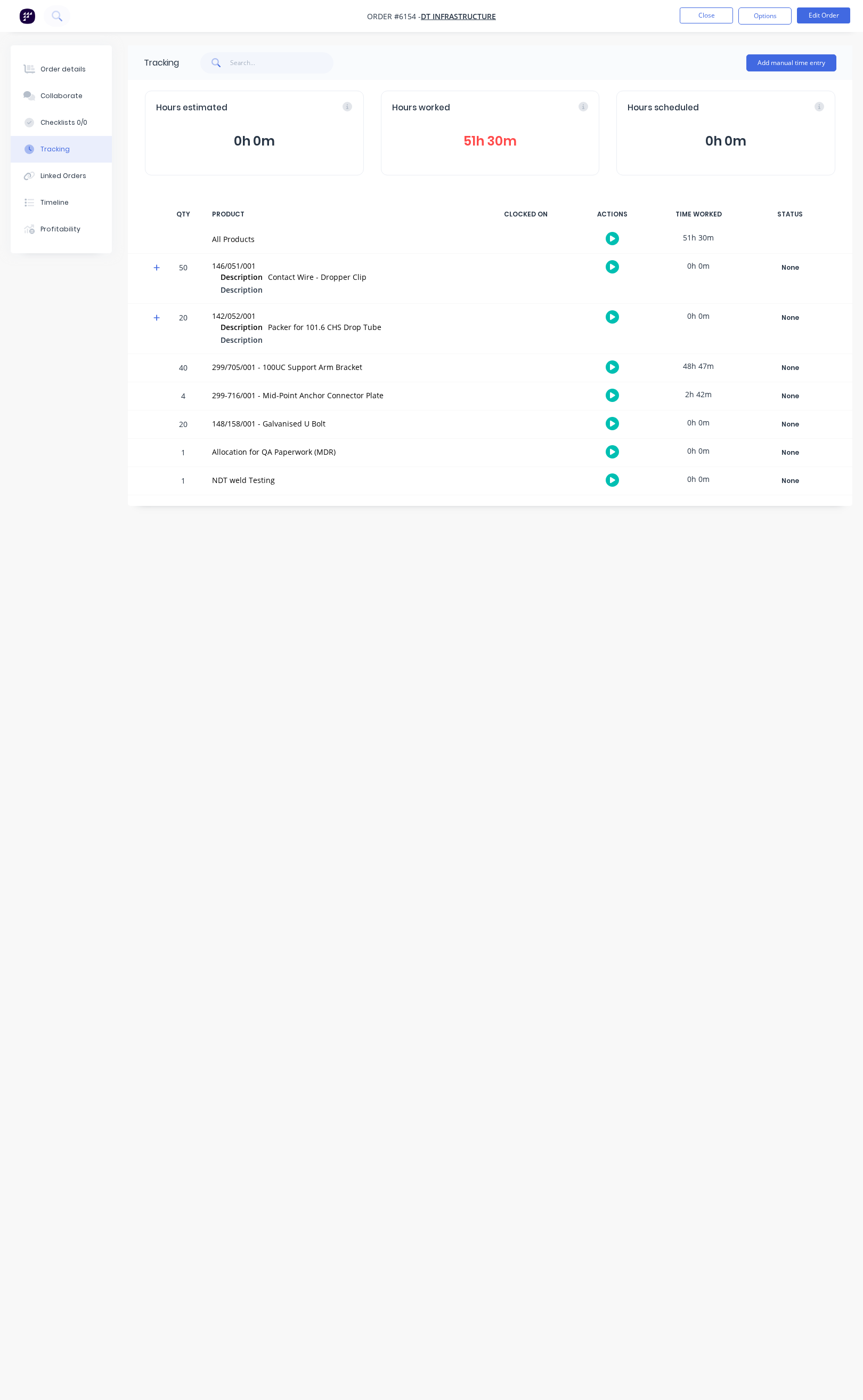
click at [609, 236] on button "button" at bounding box center [612, 238] width 13 height 13
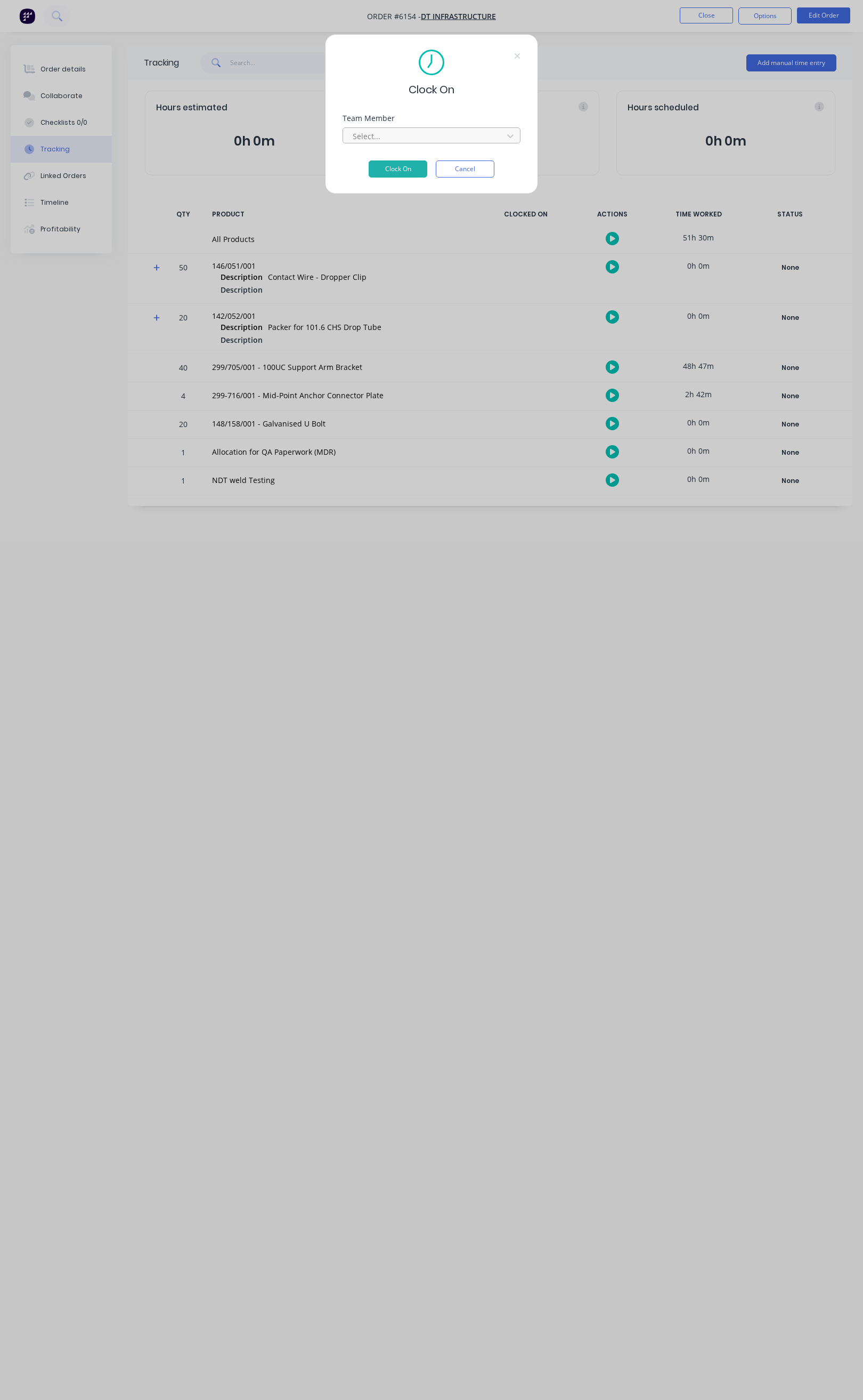
click at [457, 137] on div at bounding box center [425, 136] width 146 height 13
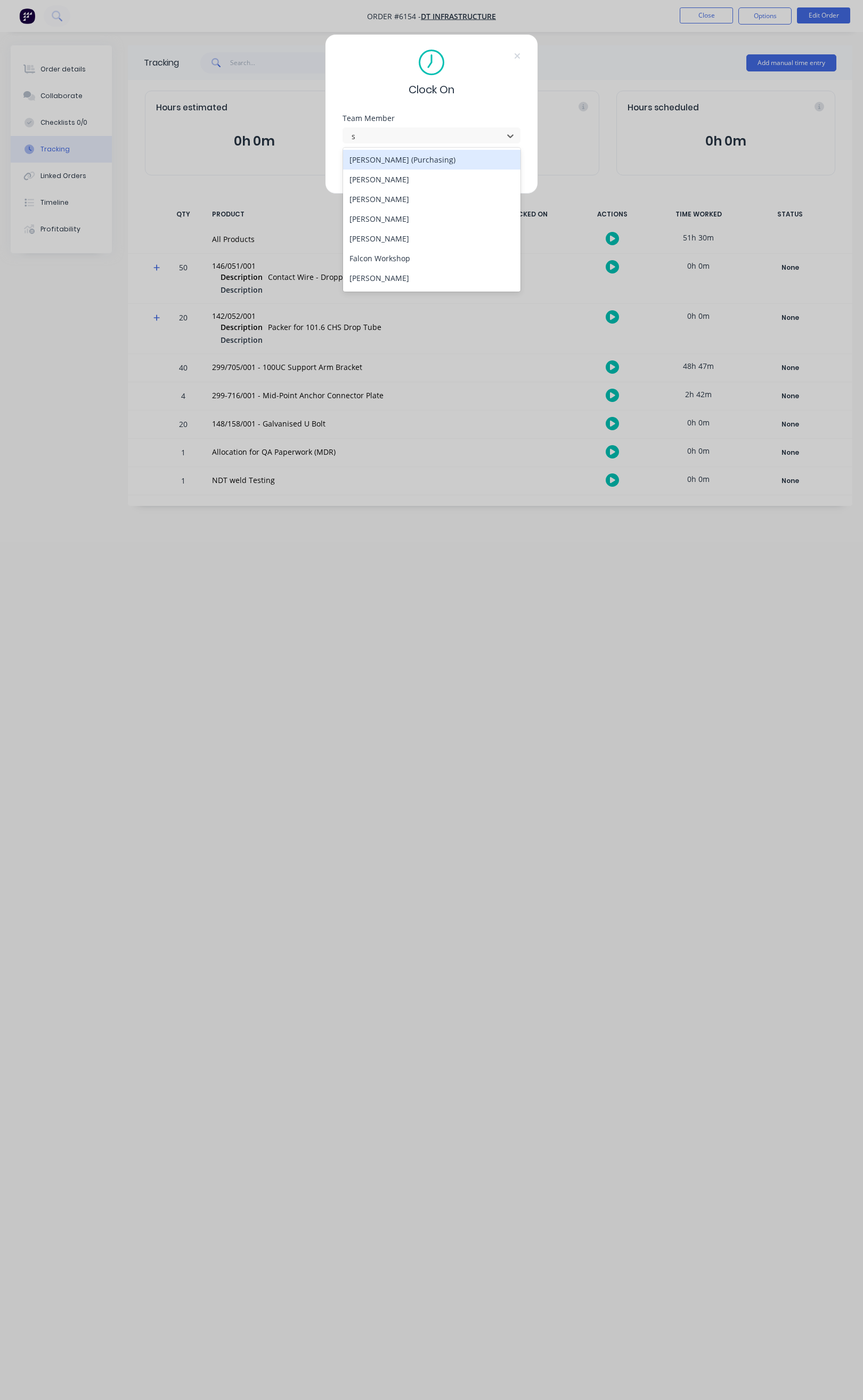
type input "st"
click at [438, 157] on div "[PERSON_NAME]" at bounding box center [432, 160] width 177 height 20
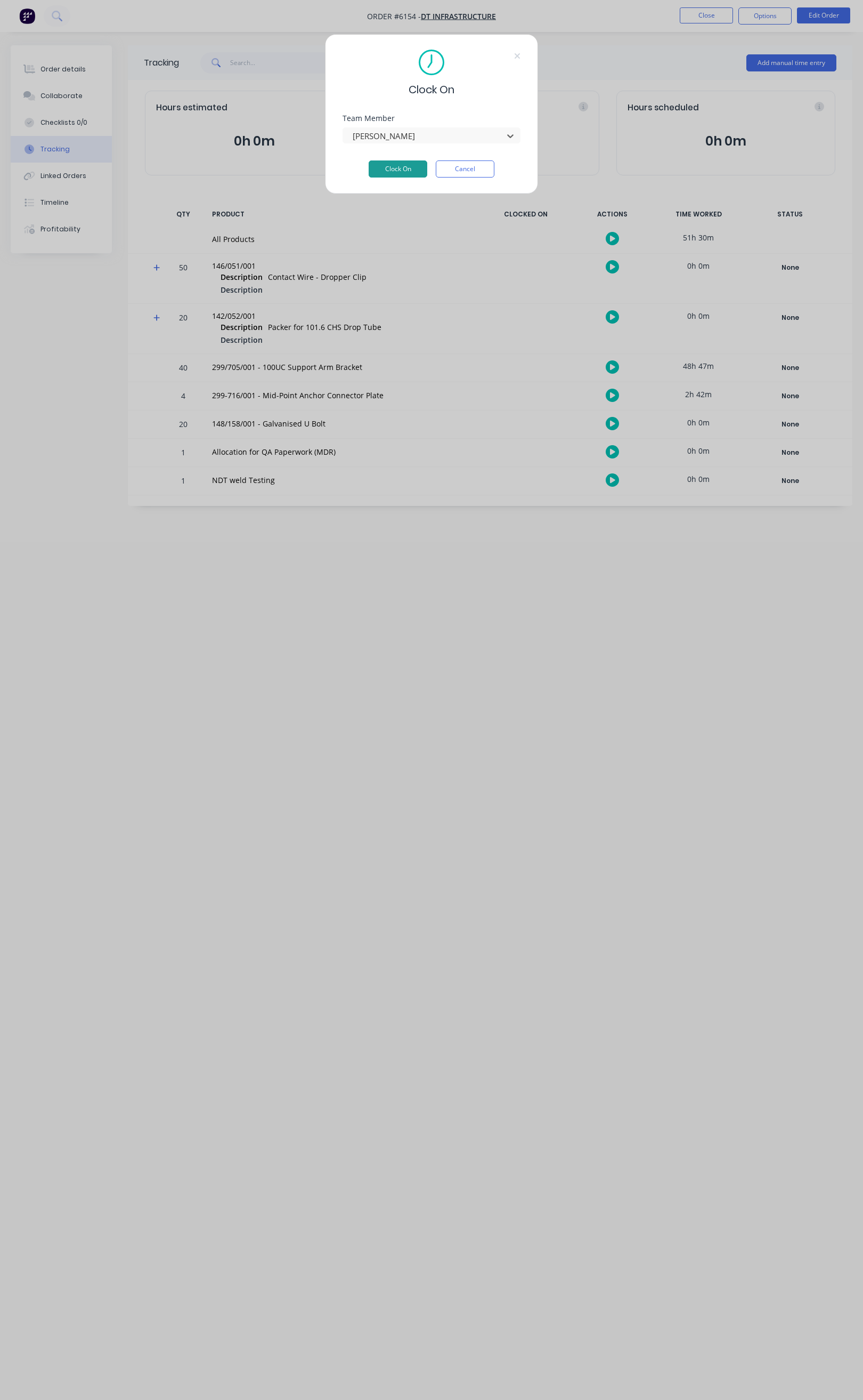
click at [410, 163] on button "Clock On" at bounding box center [398, 168] width 58 height 17
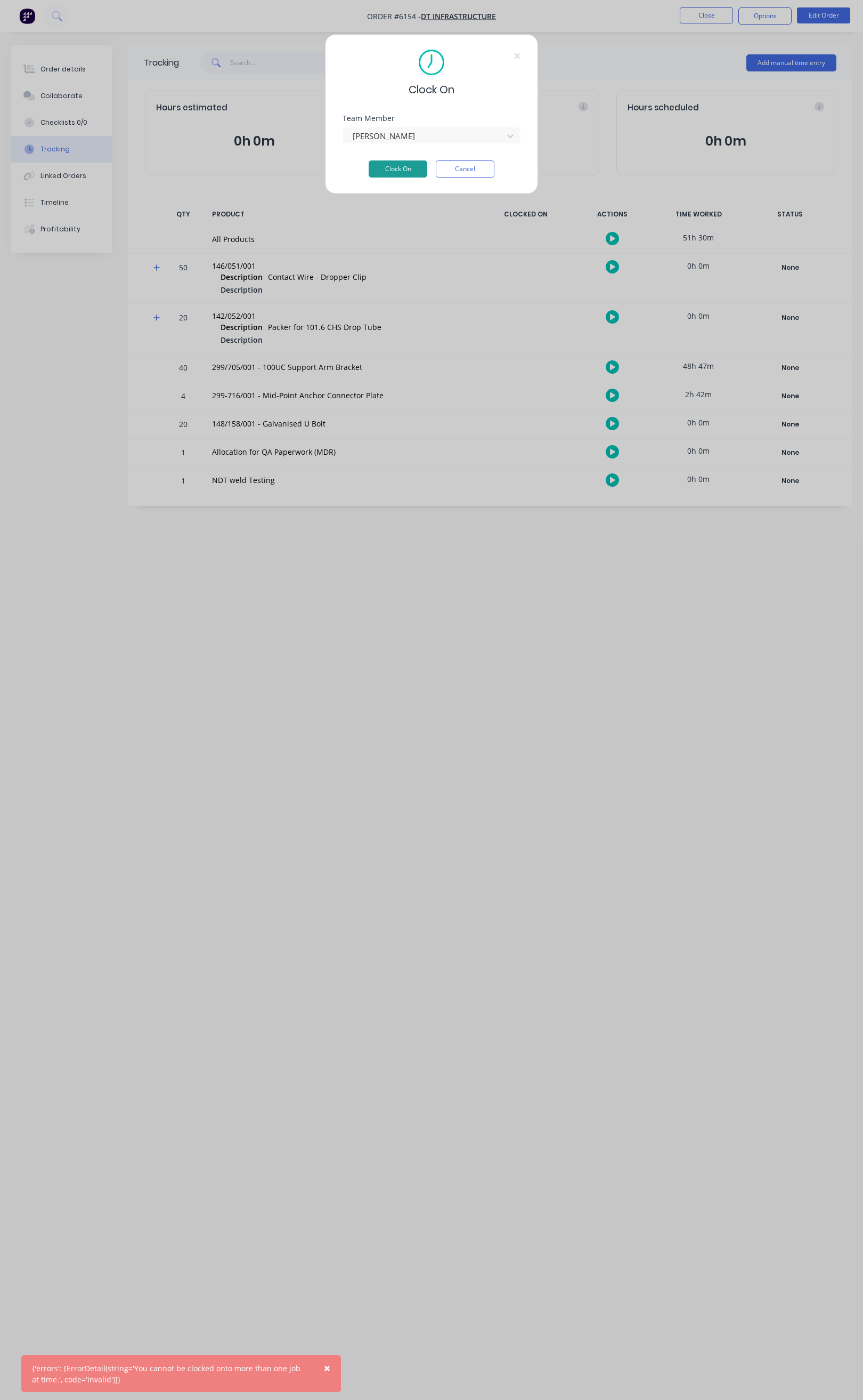
click at [404, 170] on button "Clock On" at bounding box center [398, 168] width 58 height 17
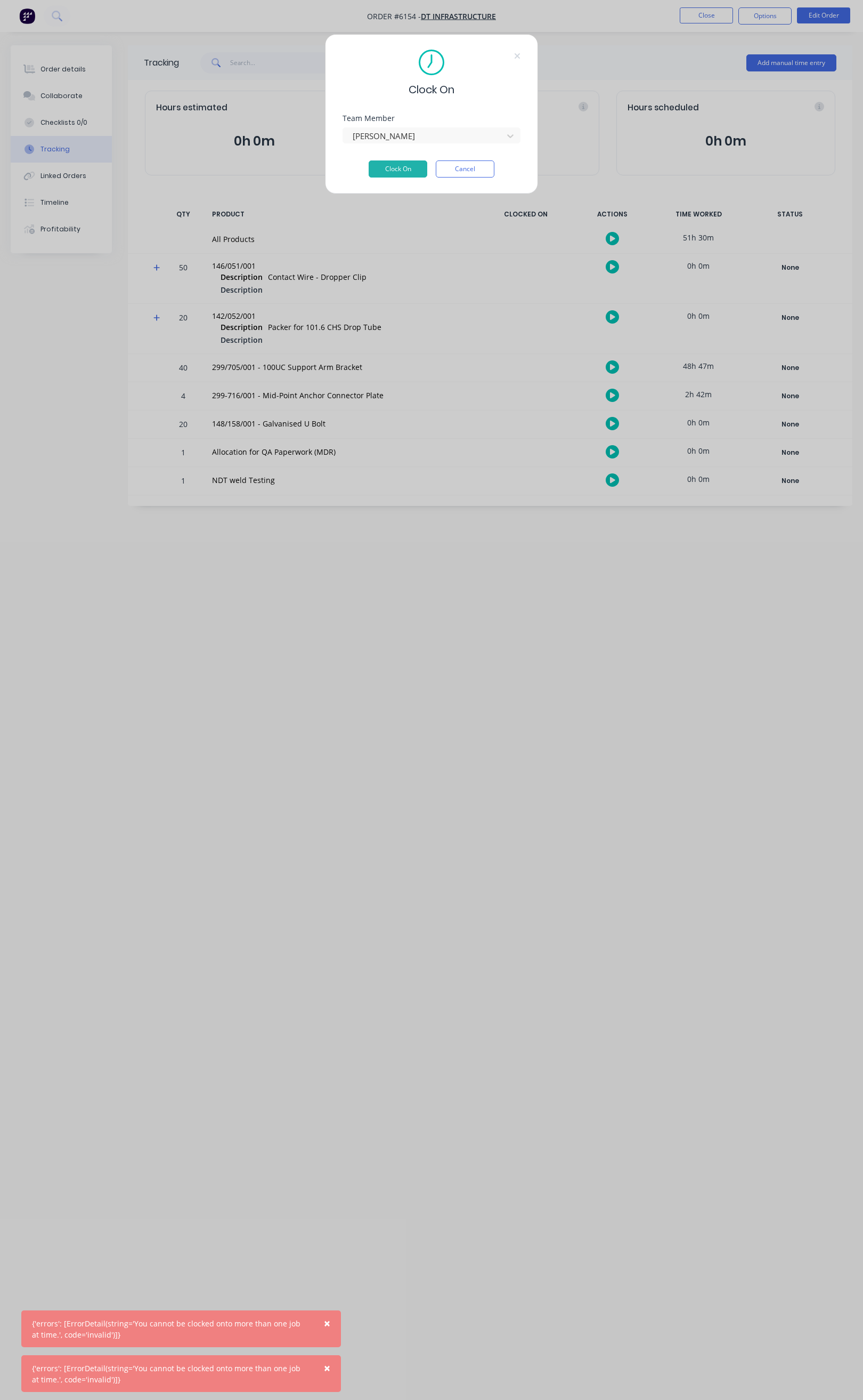
click at [512, 57] on div "Clock On" at bounding box center [432, 73] width 178 height 48
click at [520, 58] on icon at bounding box center [517, 56] width 5 height 5
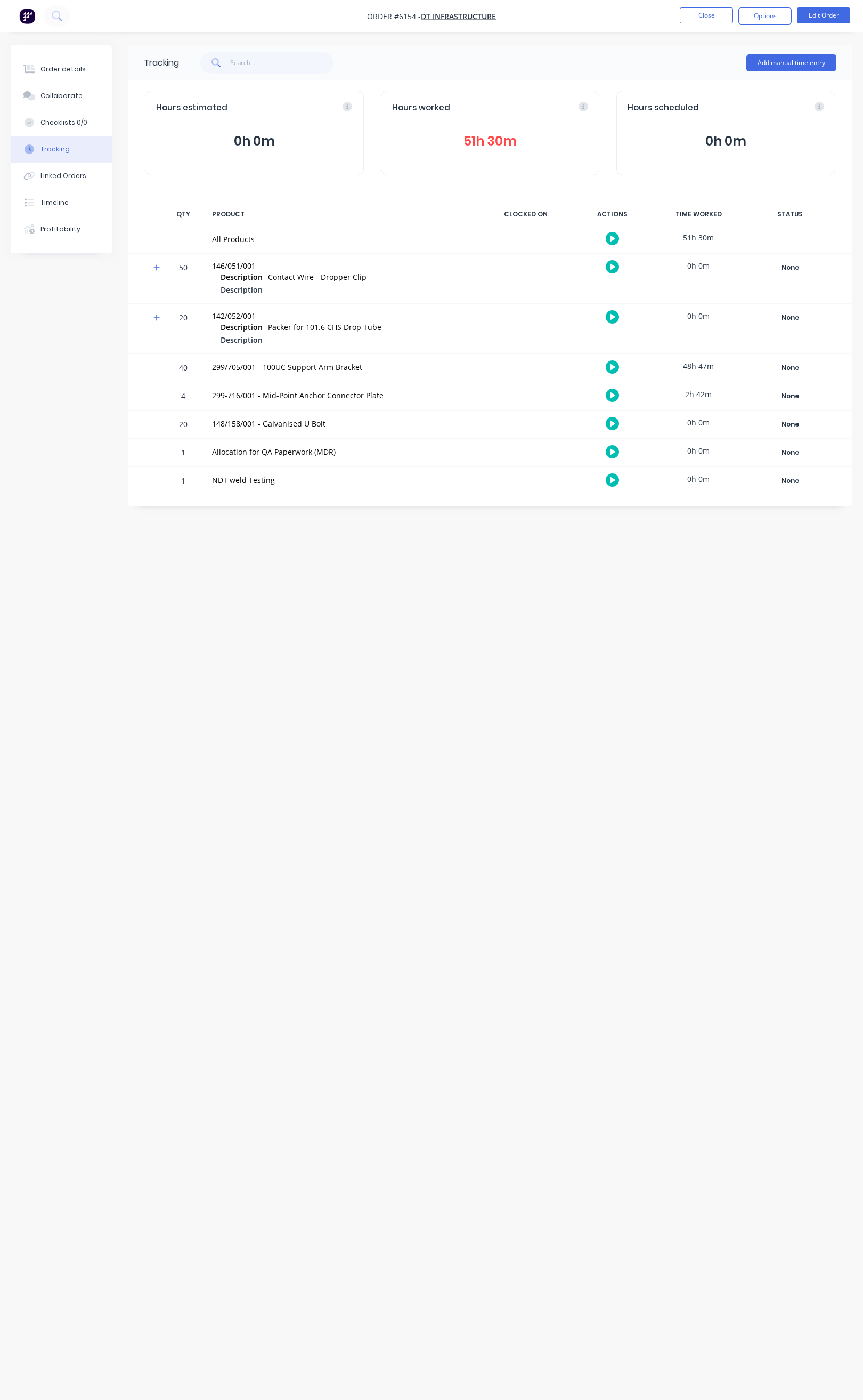
click at [614, 237] on icon "button" at bounding box center [613, 238] width 5 height 7
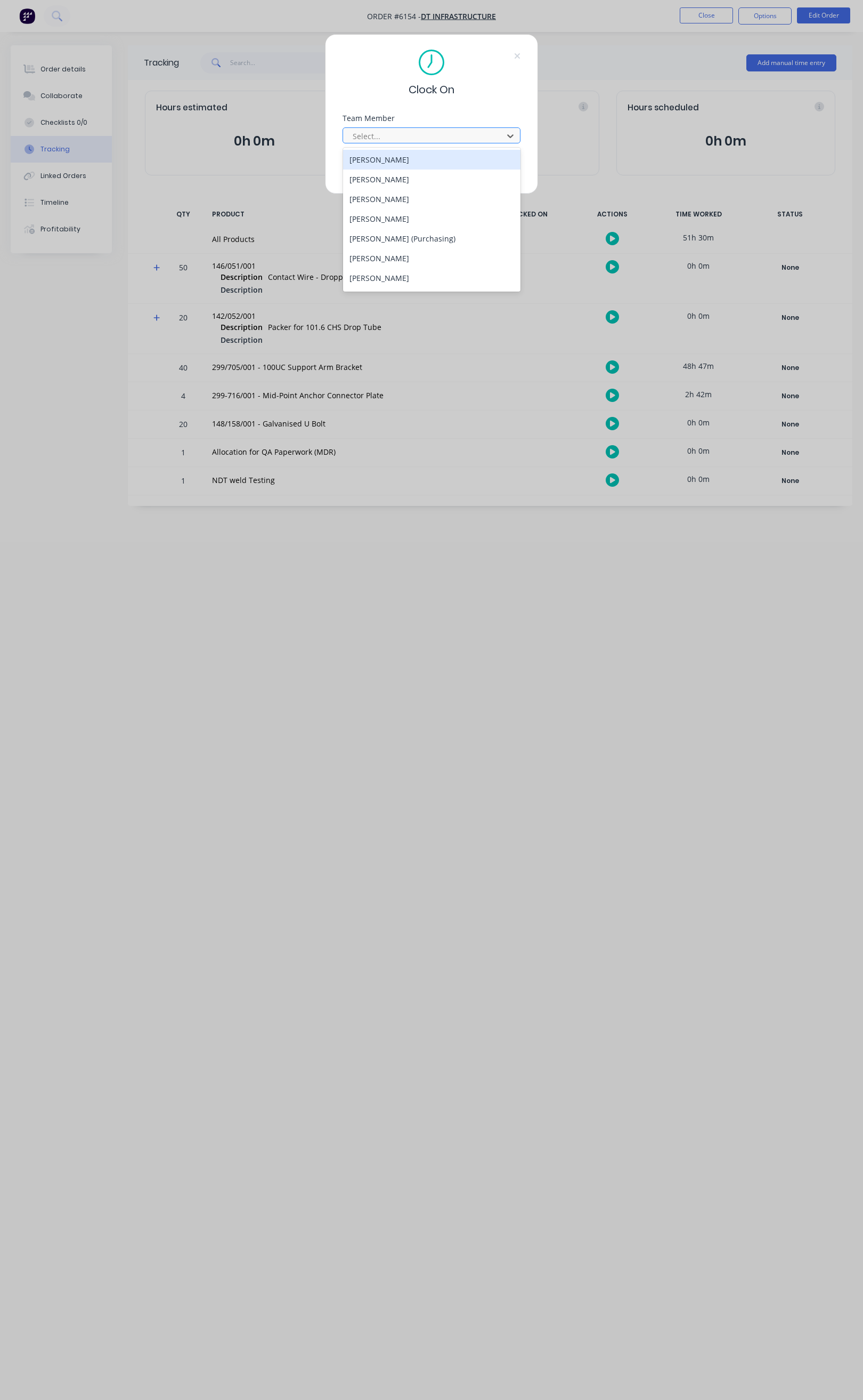
click at [437, 134] on div at bounding box center [425, 136] width 146 height 13
type input "ste"
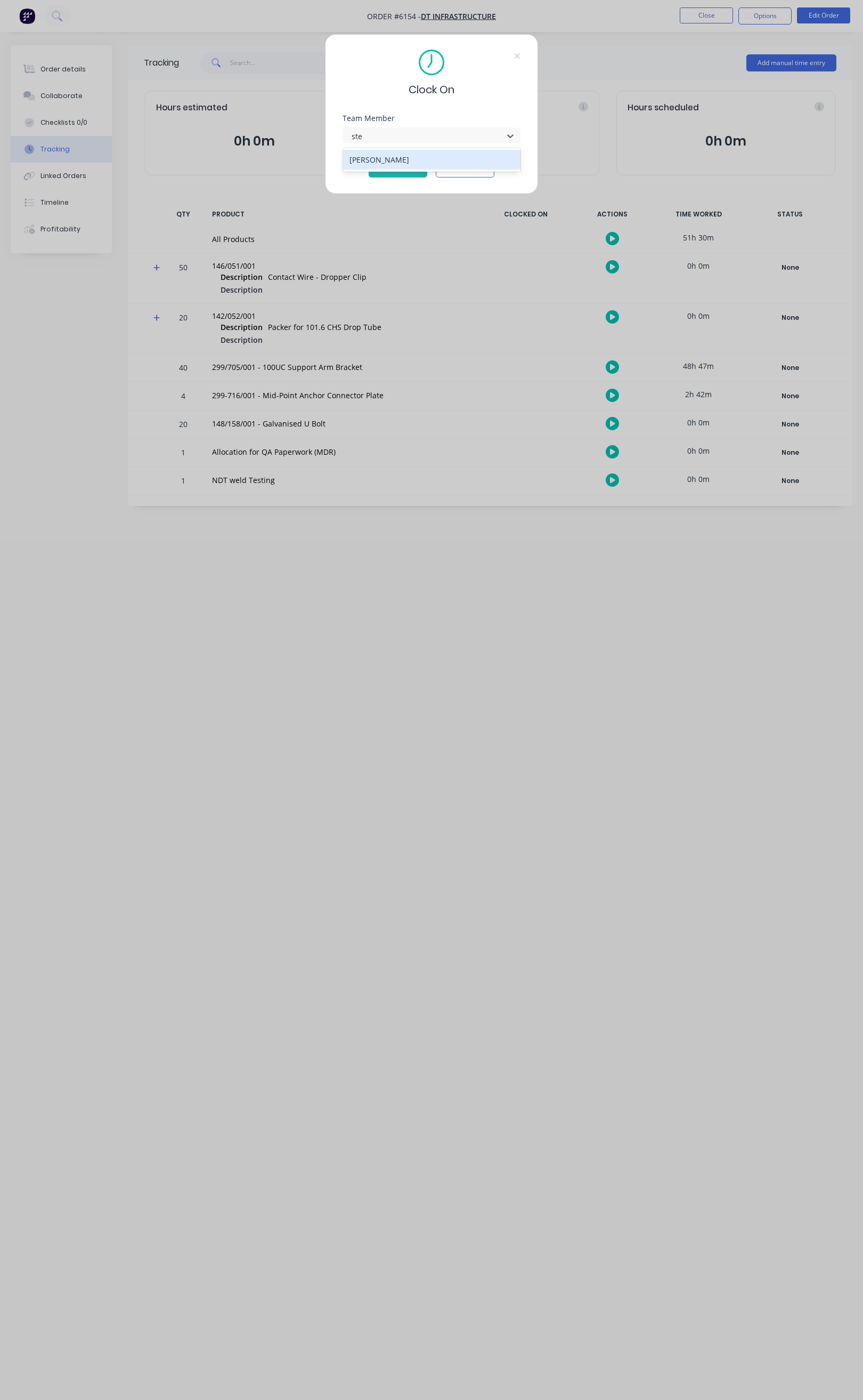
click at [423, 155] on div "[PERSON_NAME]" at bounding box center [432, 160] width 177 height 20
click at [412, 165] on button "Clock On" at bounding box center [398, 168] width 58 height 17
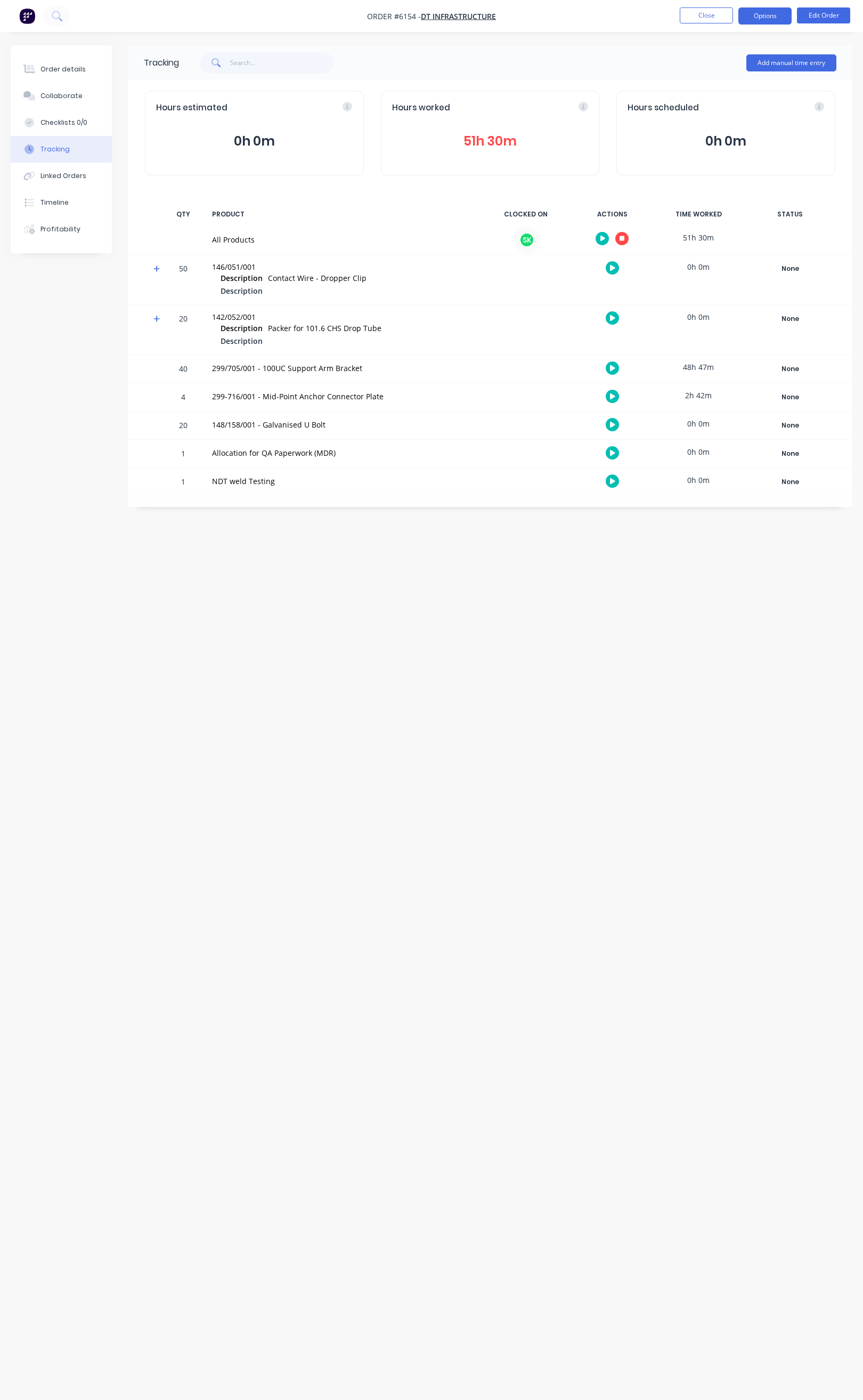
click at [751, 18] on button "Options" at bounding box center [765, 16] width 53 height 17
click at [718, 144] on div "Delivery Docket" at bounding box center [733, 150] width 98 height 15
click at [719, 115] on button "Without pricing" at bounding box center [733, 107] width 117 height 22
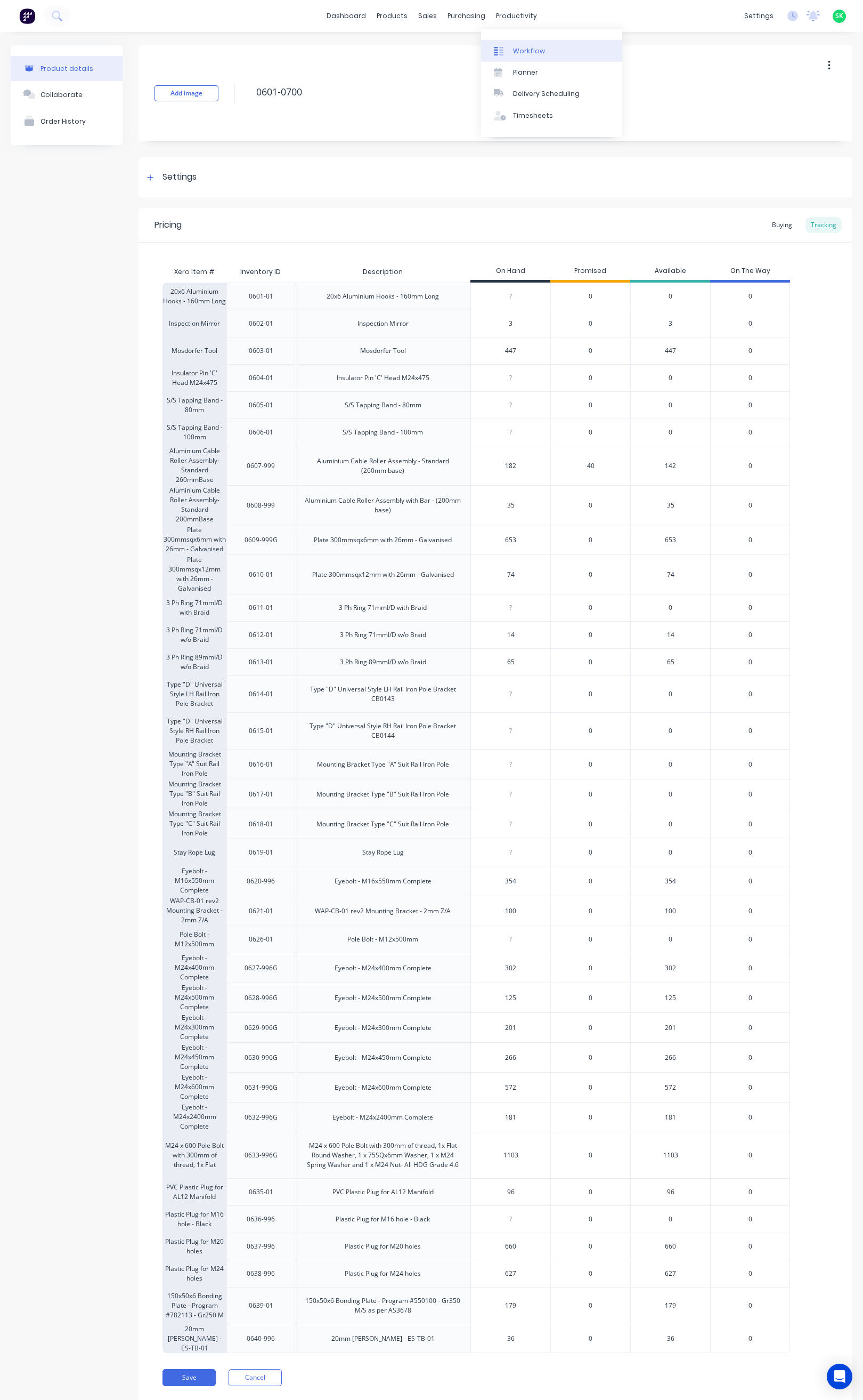
click at [523, 51] on div "Workflow" at bounding box center [529, 51] width 32 height 10
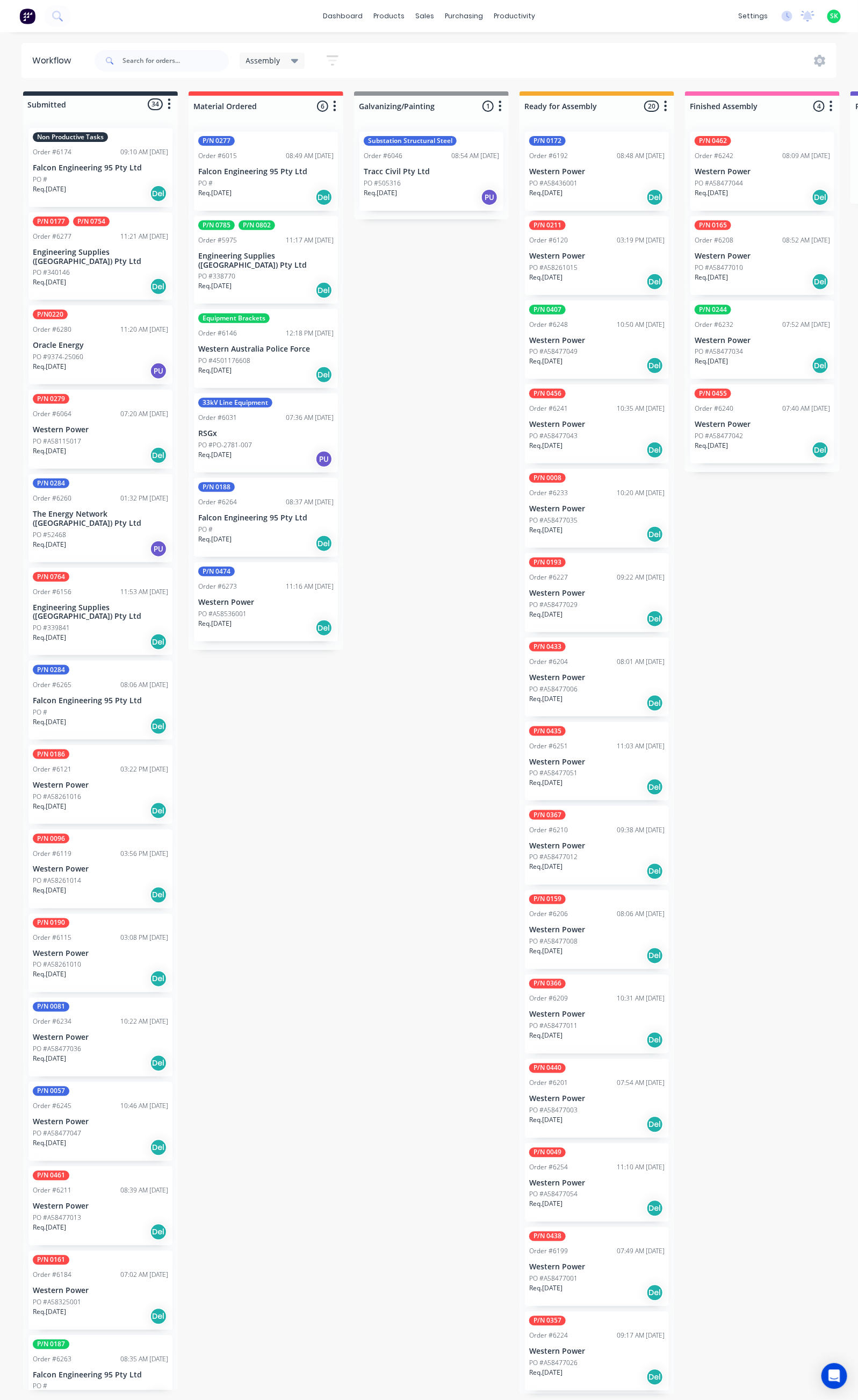
click at [613, 197] on div "Req. 04/09/25 Del" at bounding box center [597, 197] width 135 height 19
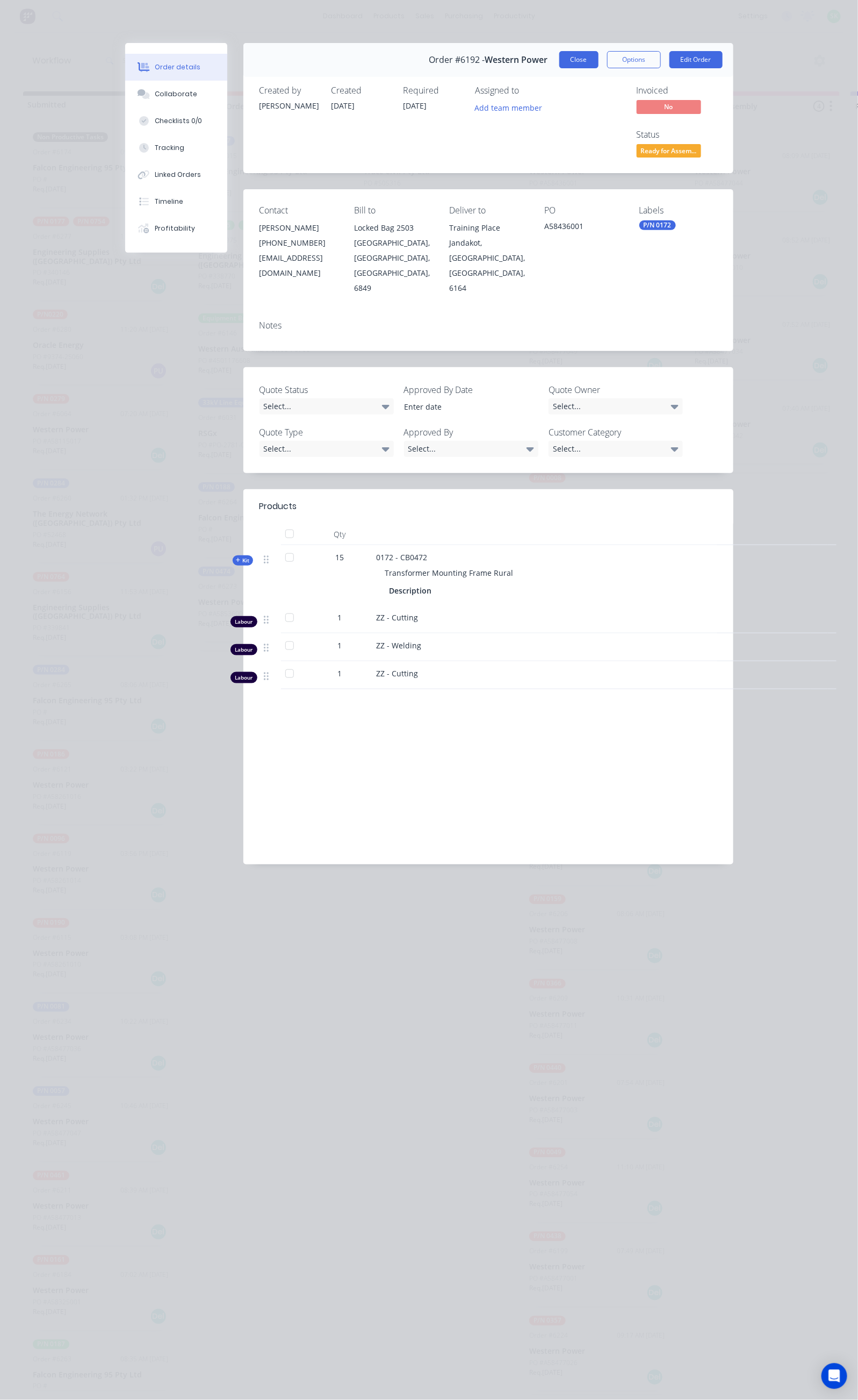
click at [598, 58] on button "Close" at bounding box center [579, 60] width 39 height 17
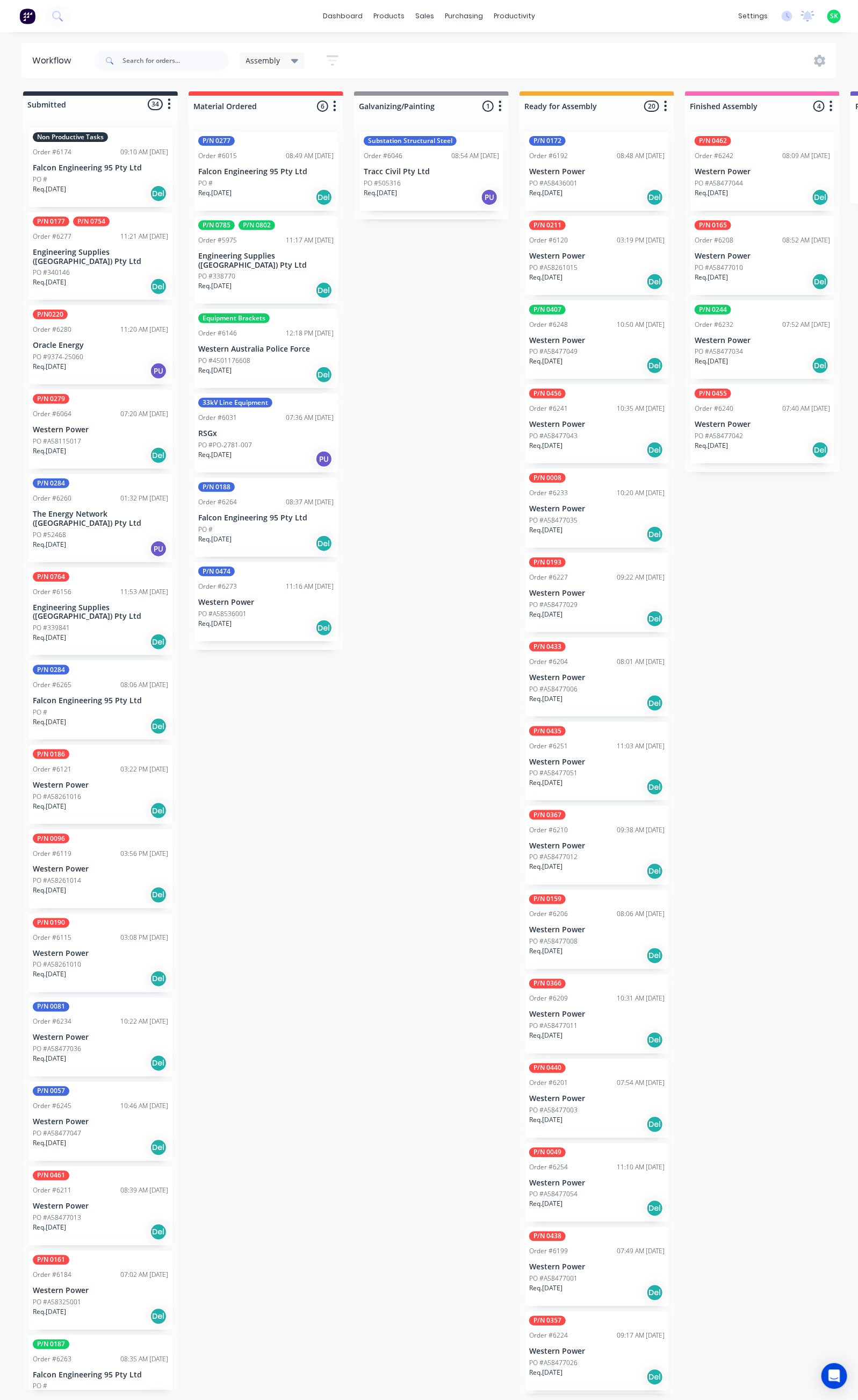
click at [107, 165] on p "Falcon Engineering 95 Pty Ltd" at bounding box center [100, 168] width 135 height 9
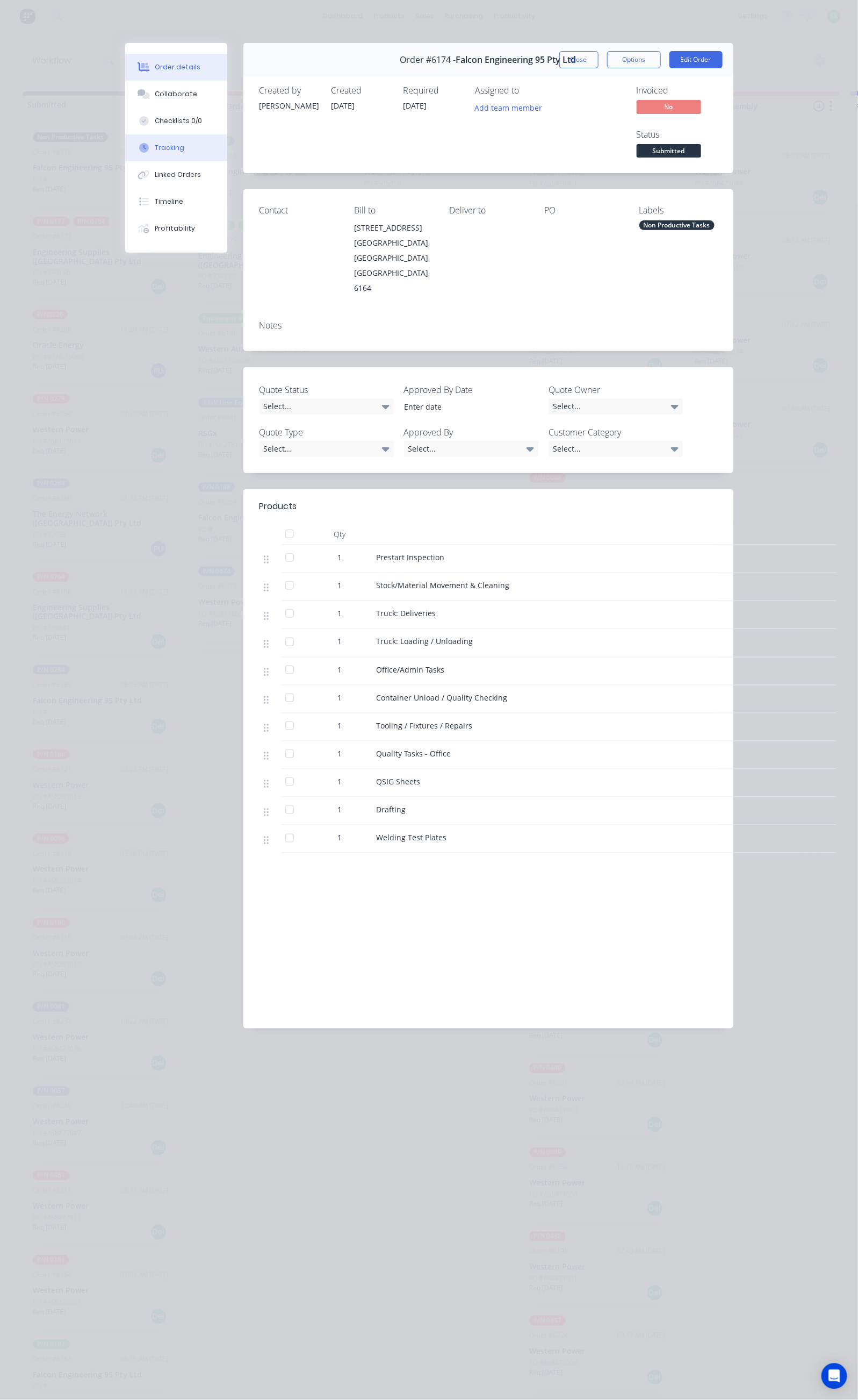
click at [125, 141] on button "Tracking" at bounding box center [176, 148] width 102 height 27
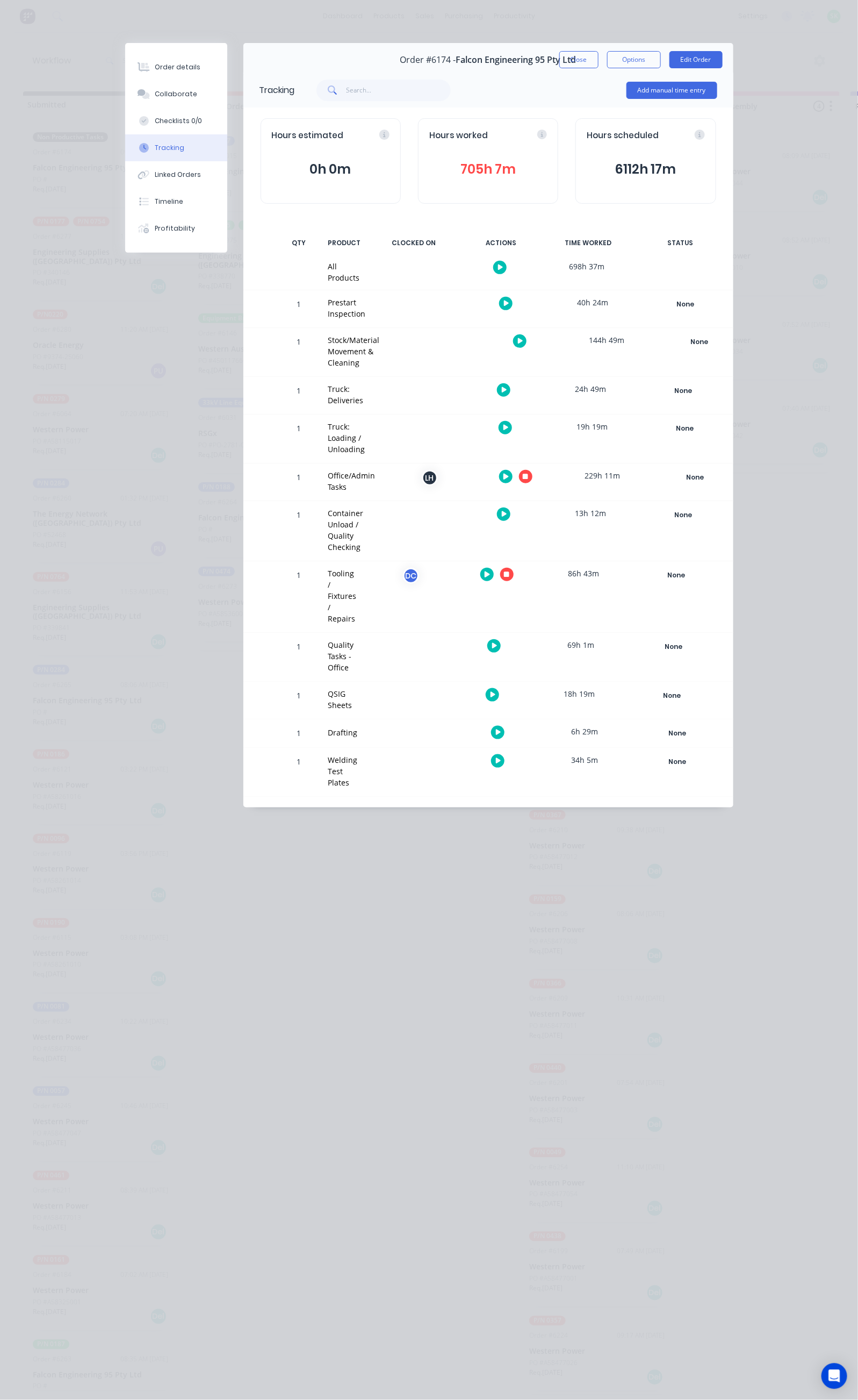
click at [447, 633] on div at bounding box center [408, 656] width 81 height 48
click at [528, 474] on icon "button" at bounding box center [525, 477] width 5 height 5
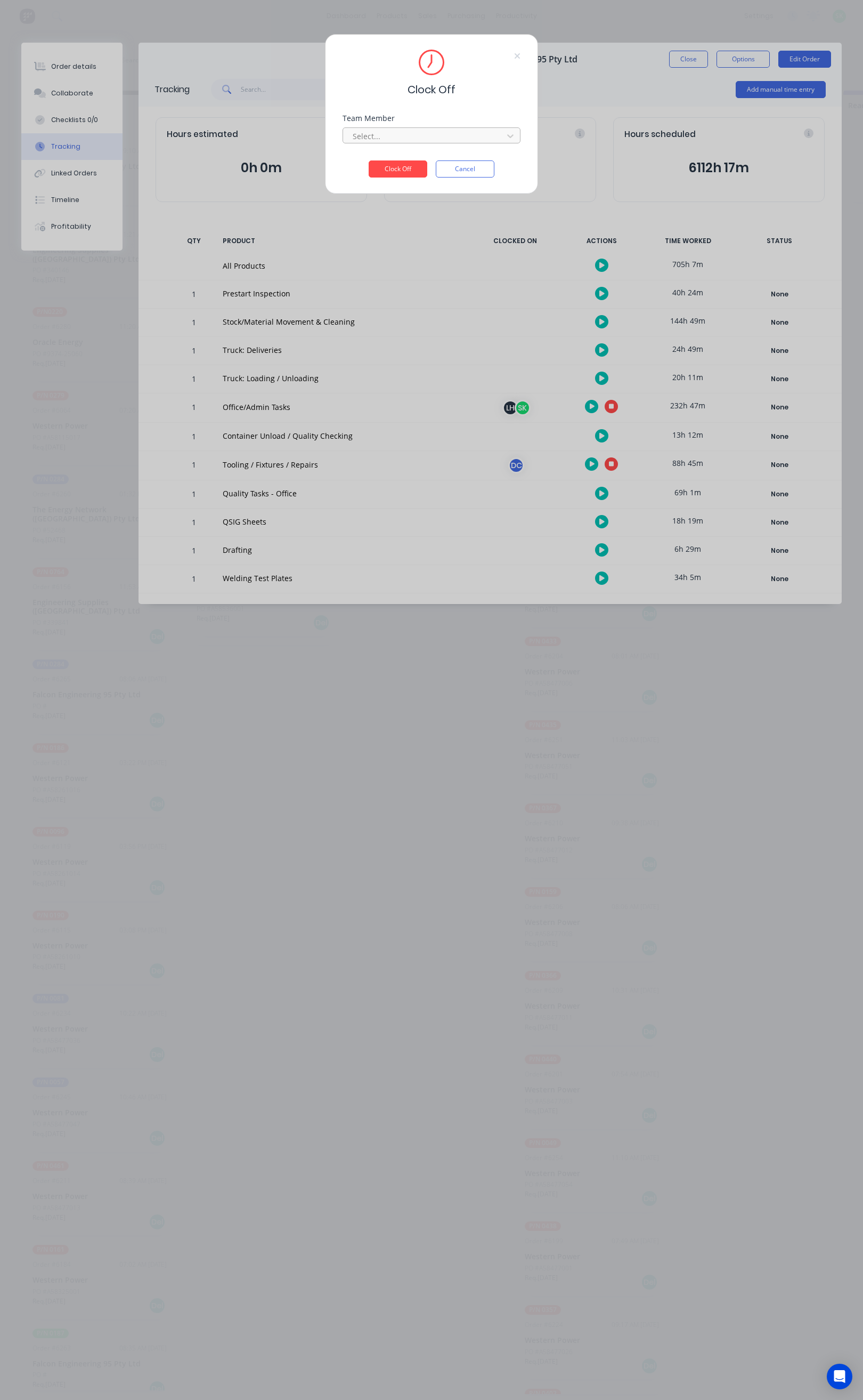
click at [441, 131] on div at bounding box center [425, 136] width 146 height 13
click at [398, 172] on div "[PERSON_NAME]" at bounding box center [432, 179] width 177 height 20
click at [398, 170] on button "Clock Off" at bounding box center [398, 168] width 58 height 17
